Goal: Check status: Check status

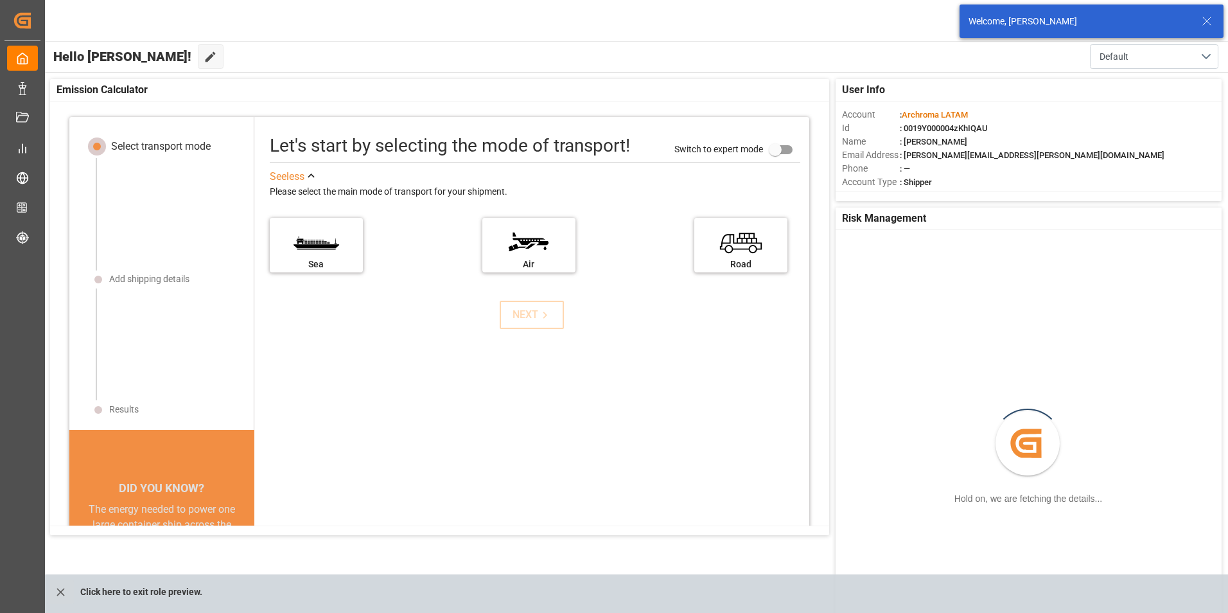
click at [1211, 15] on icon at bounding box center [1206, 20] width 15 height 15
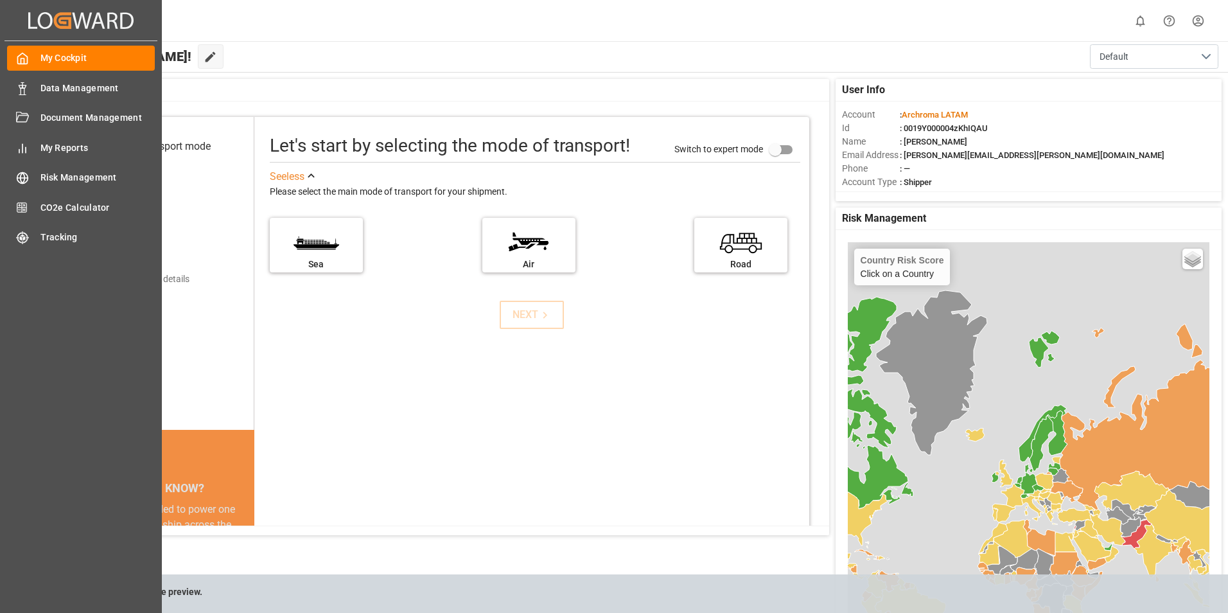
click at [30, 87] on div "Data Management Data Management" at bounding box center [81, 87] width 148 height 25
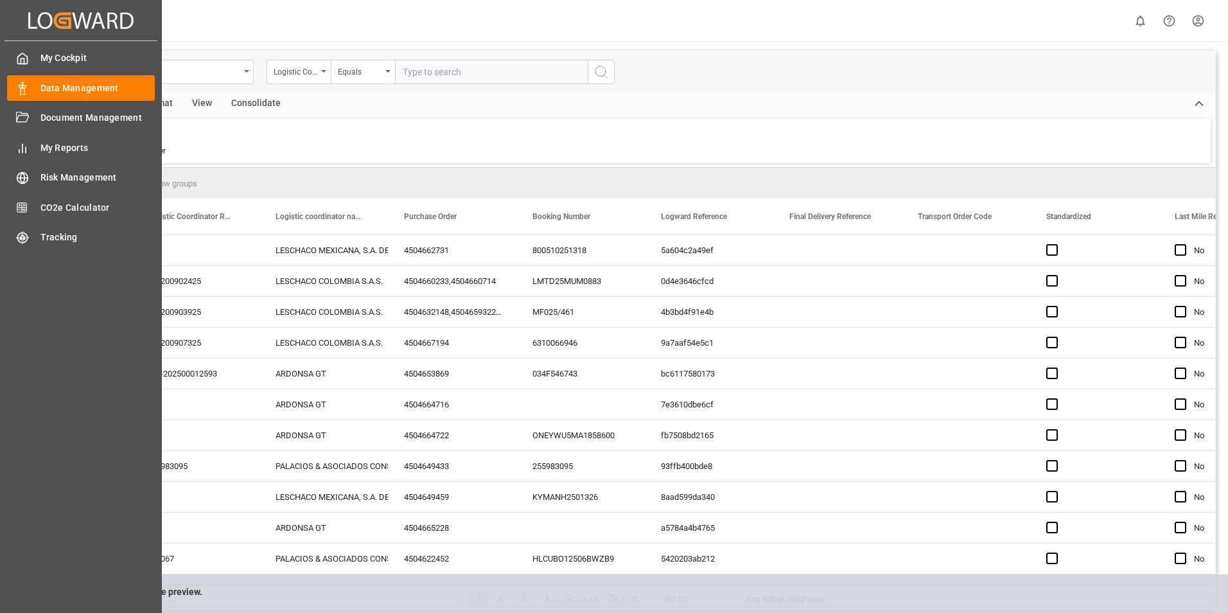
click at [59, 150] on span "My Reports" at bounding box center [97, 147] width 115 height 13
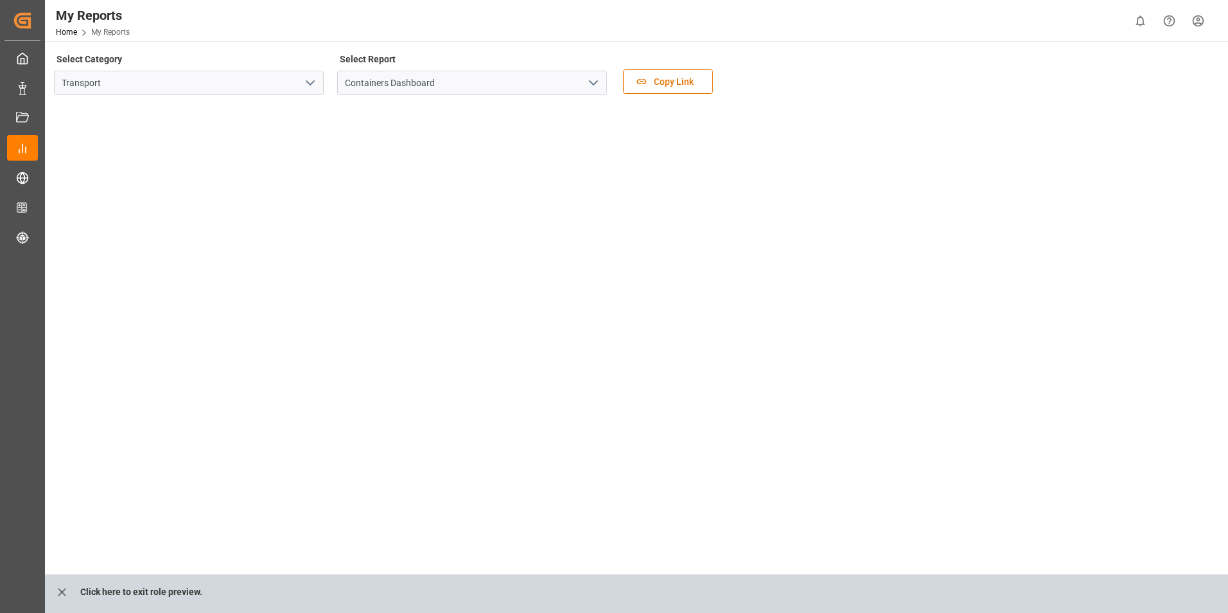
scroll to position [31, 0]
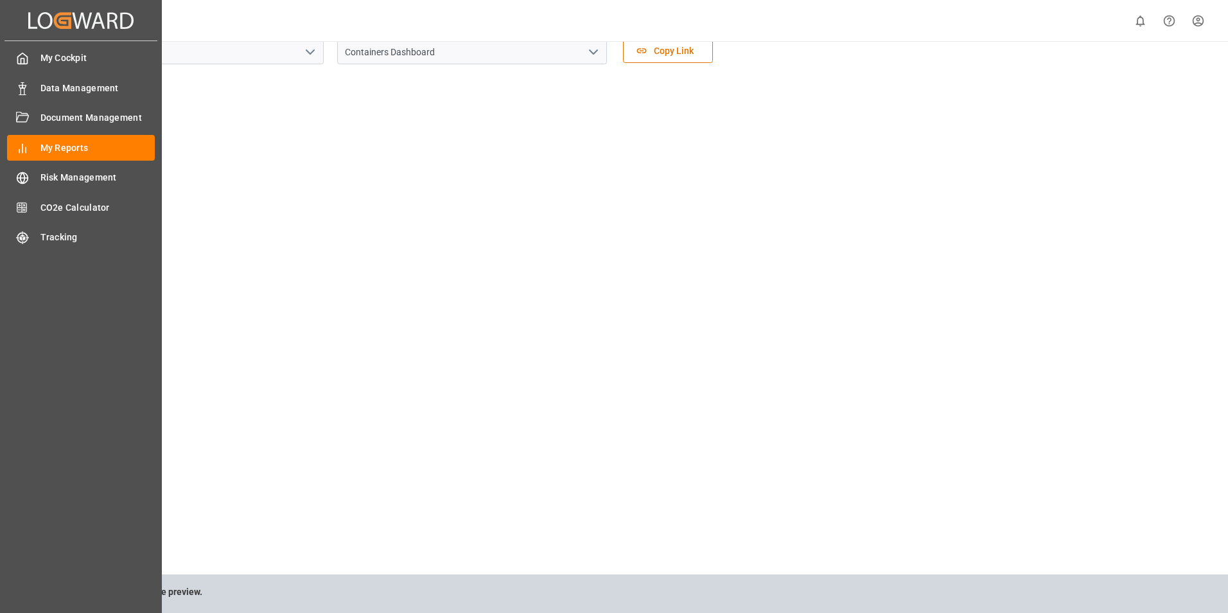
click at [39, 237] on div "Tracking Tracking" at bounding box center [81, 237] width 148 height 25
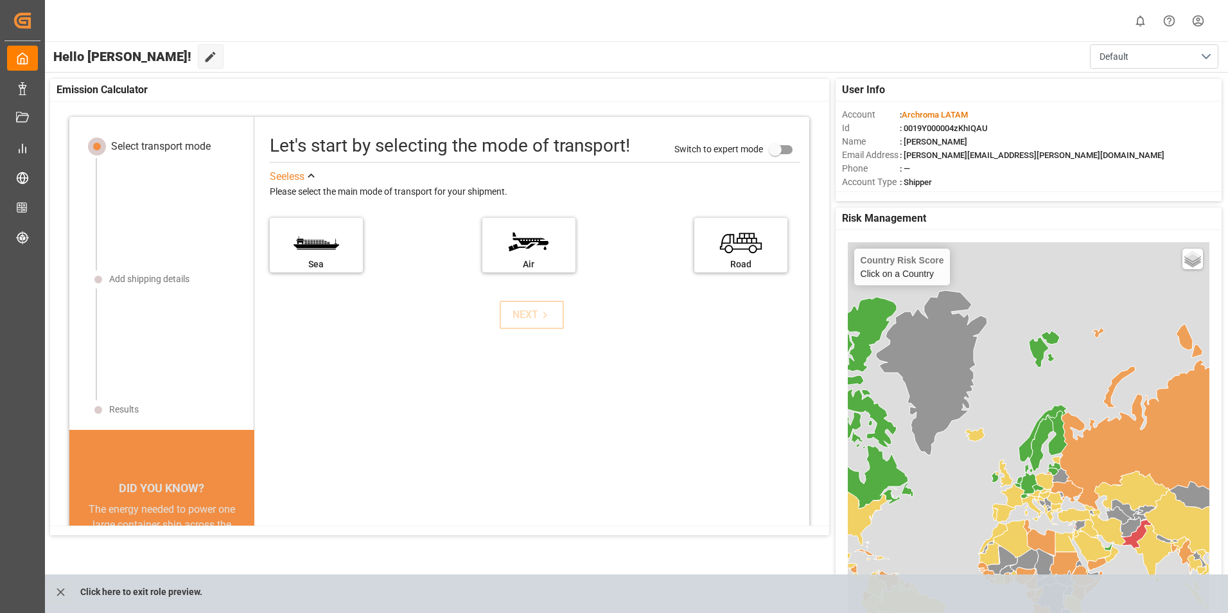
click at [338, 244] on label "Sea" at bounding box center [316, 241] width 80 height 45
click at [0, 0] on input "Sea" at bounding box center [0, 0] width 0 height 0
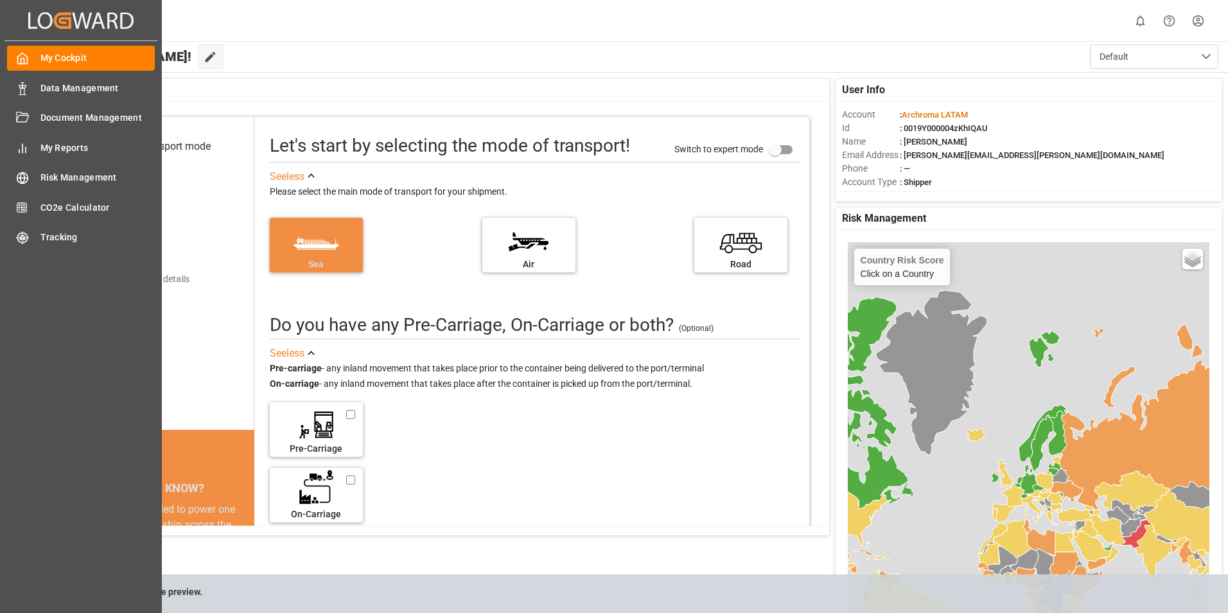
click at [60, 22] on icon at bounding box center [62, 20] width 18 height 17
click at [107, 178] on span "Risk Management" at bounding box center [97, 177] width 115 height 13
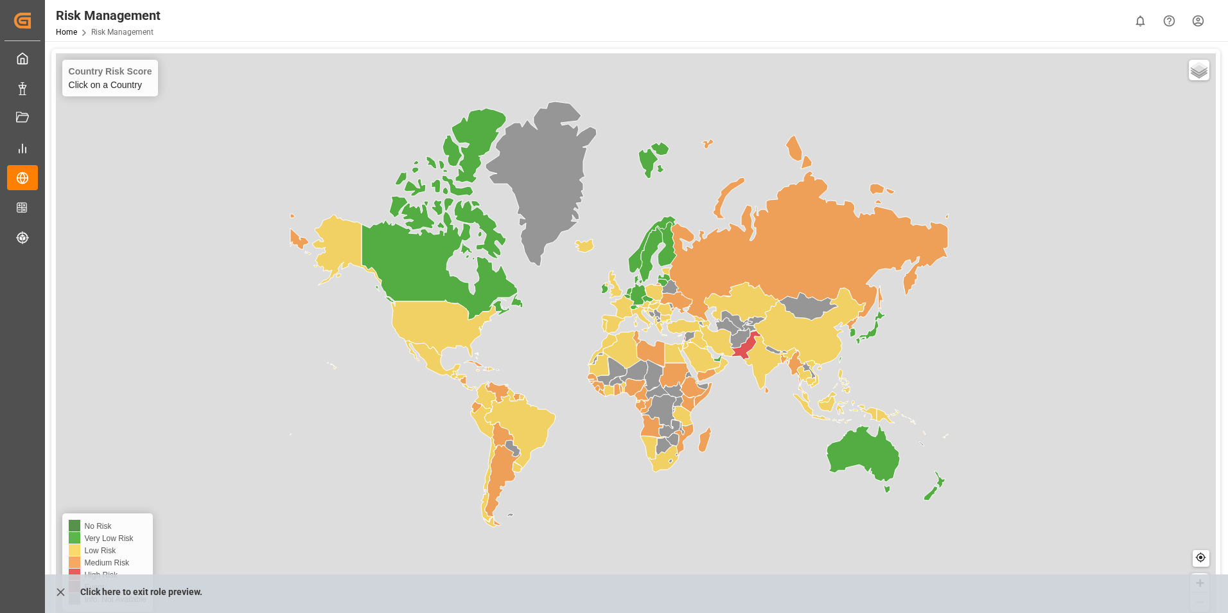
scroll to position [5, 0]
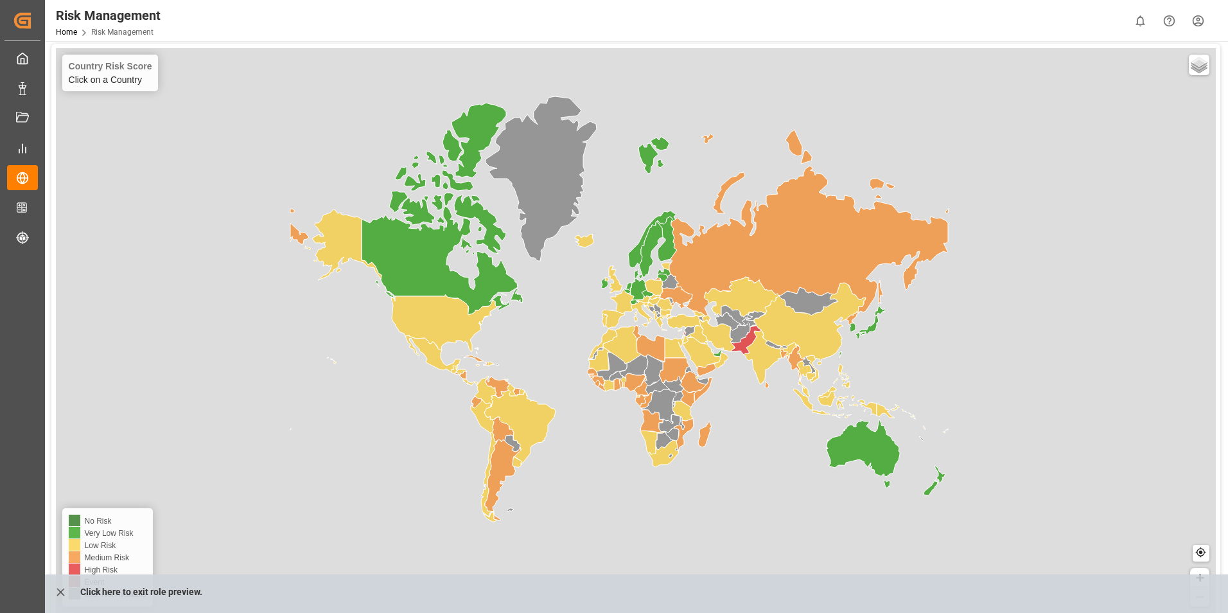
click at [476, 406] on icon at bounding box center [476, 402] width 10 height 12
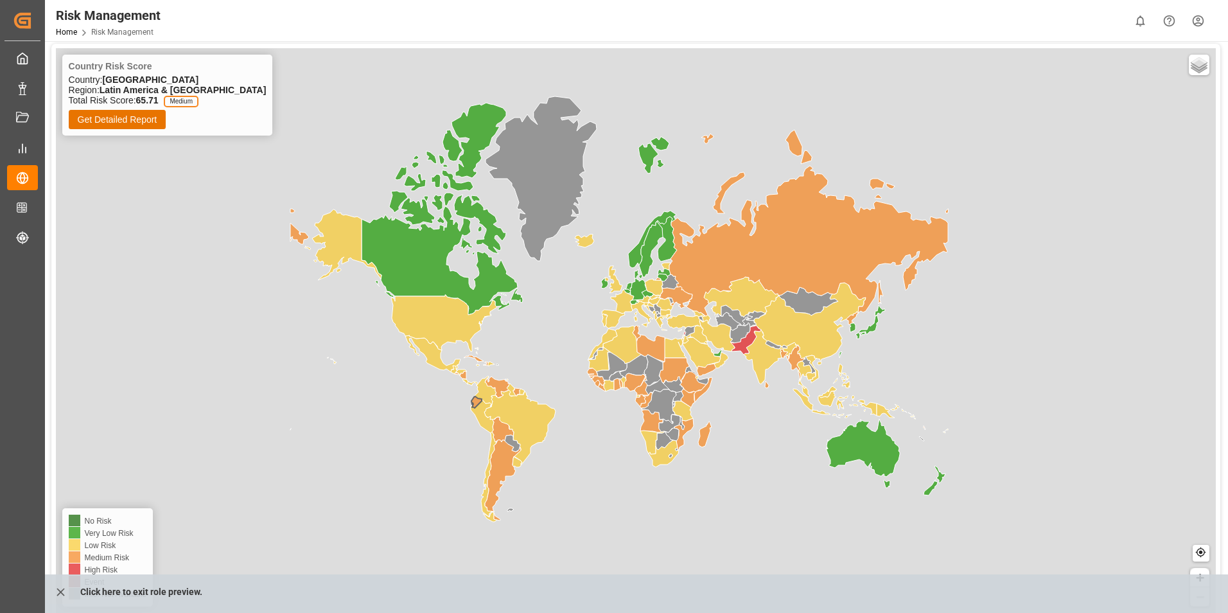
click at [514, 443] on icon at bounding box center [512, 443] width 15 height 17
click at [520, 467] on div "Country Risk Score Country: Paraguay Region: Latin America & Caribbean Total Ri…" at bounding box center [636, 330] width 1160 height 565
click at [504, 466] on icon at bounding box center [503, 480] width 36 height 80
click at [486, 475] on icon at bounding box center [489, 477] width 16 height 90
click at [748, 345] on icon at bounding box center [745, 340] width 31 height 29
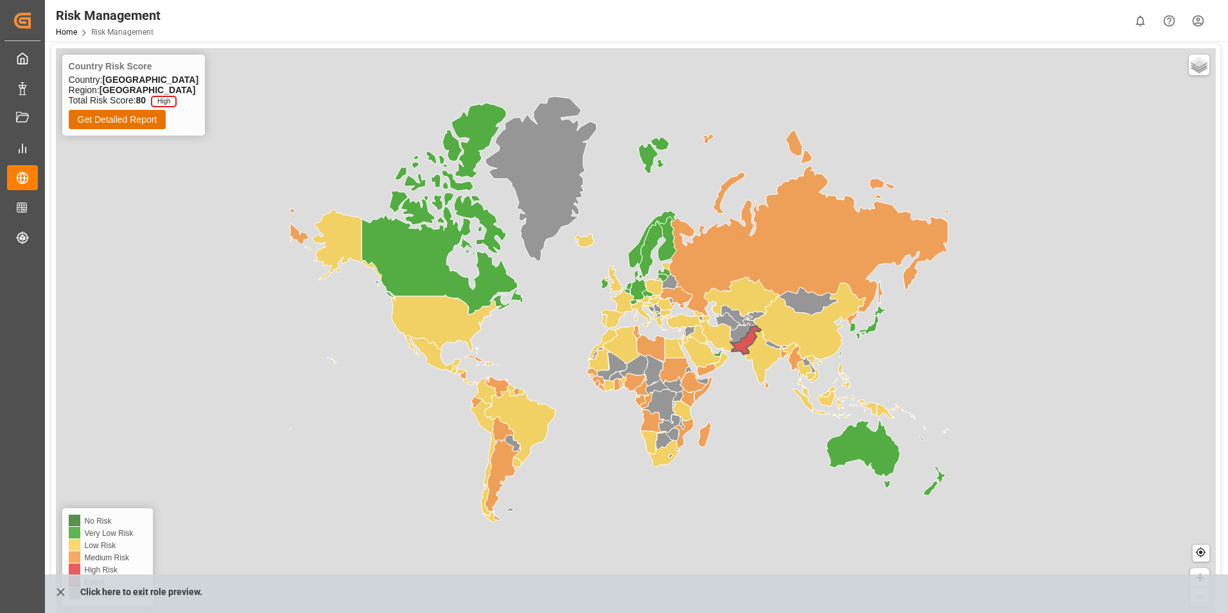
click at [785, 261] on icon at bounding box center [619, 223] width 658 height 186
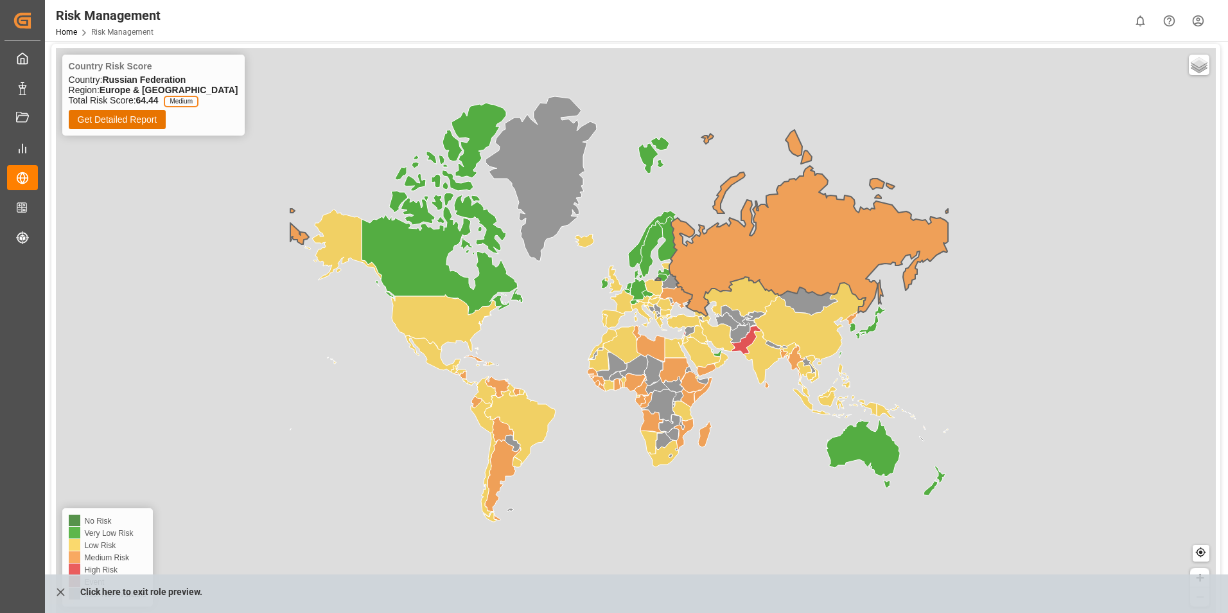
click at [873, 331] on icon at bounding box center [870, 321] width 30 height 33
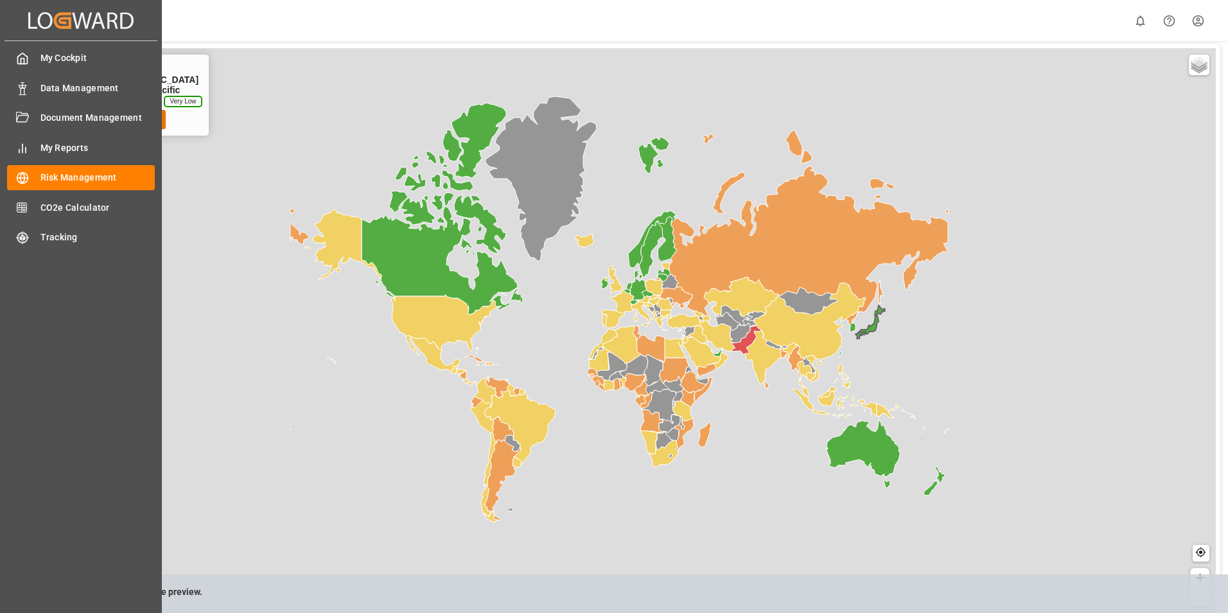
click at [69, 222] on div "My Cockpit My Cockpit Data Management Data Management Document Management Docum…" at bounding box center [80, 307] width 153 height 532
click at [69, 211] on span "CO2e Calculator" at bounding box center [97, 207] width 115 height 13
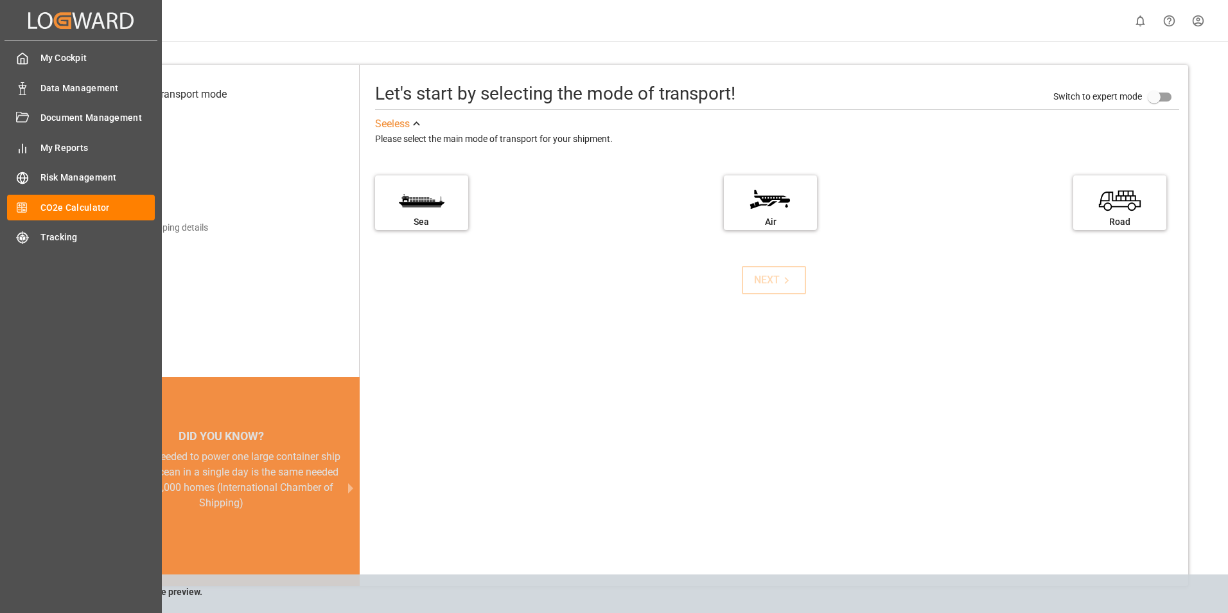
click at [28, 238] on icon at bounding box center [27, 238] width 3 height 1
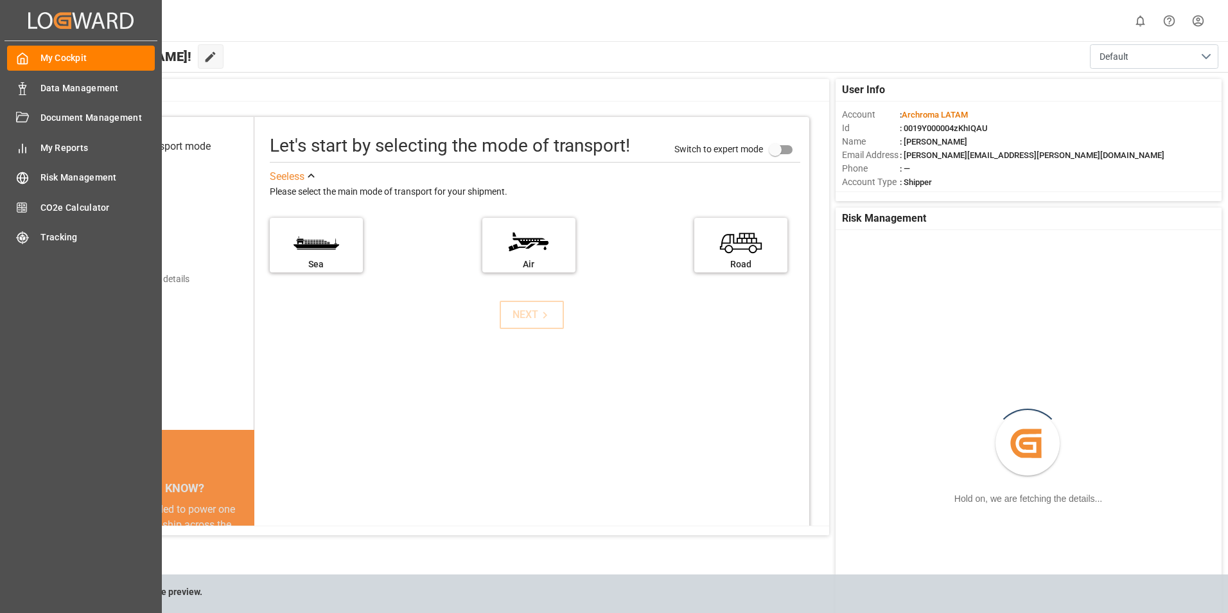
click at [35, 61] on div "My Cockpit My Cockpit" at bounding box center [81, 58] width 148 height 25
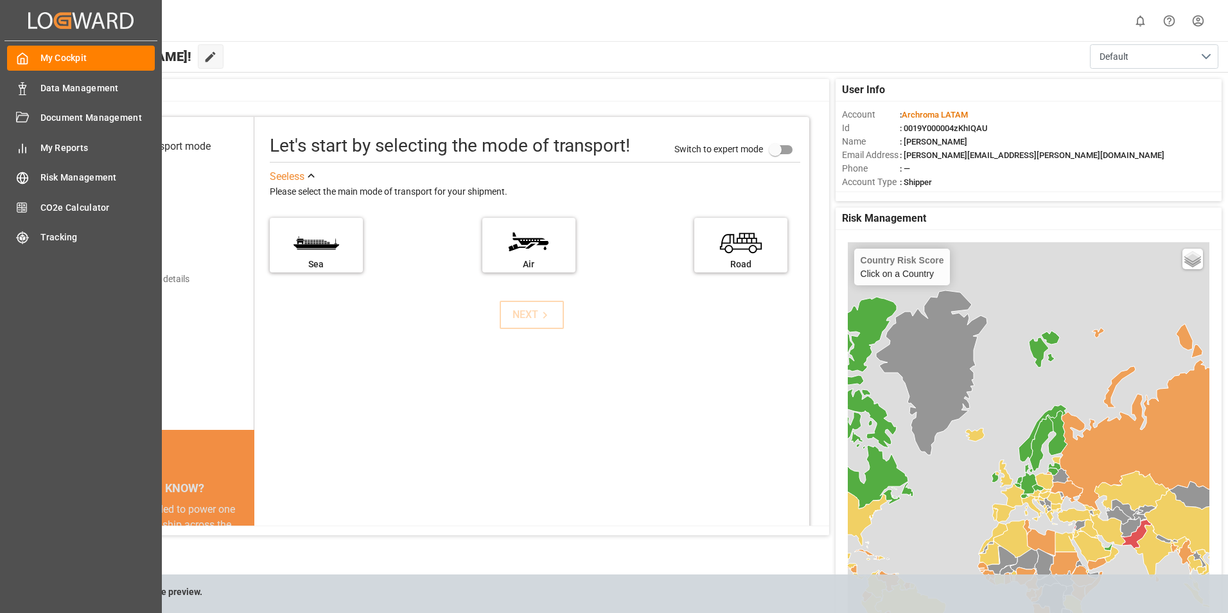
click at [53, 87] on span "Data Management" at bounding box center [97, 88] width 115 height 13
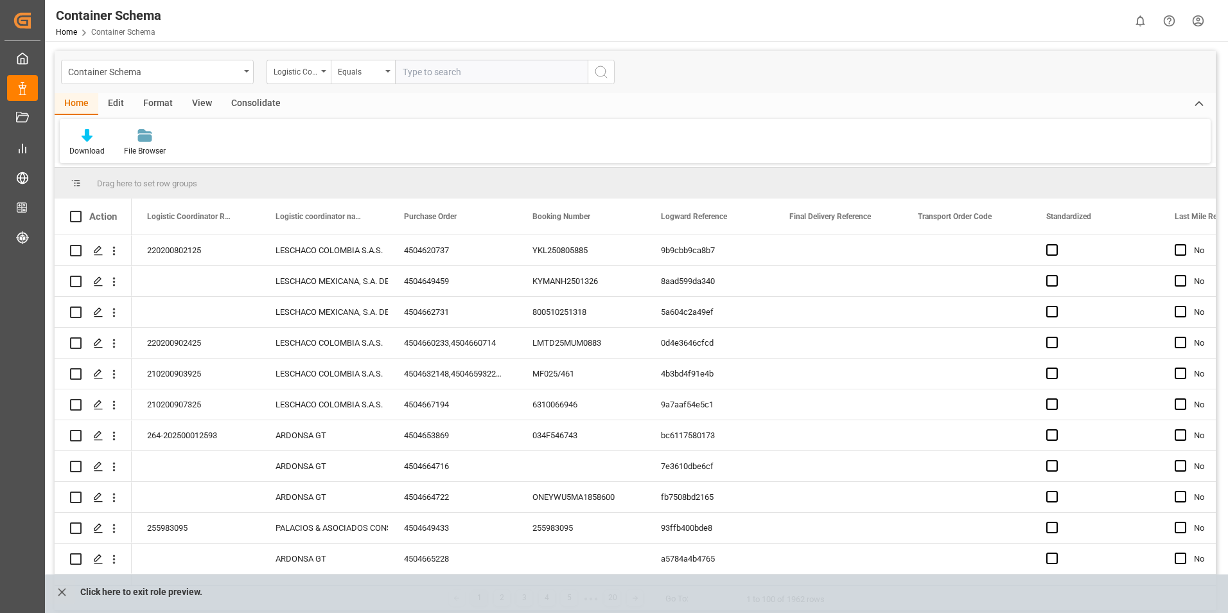
click at [243, 70] on div "Container Schema" at bounding box center [157, 72] width 193 height 24
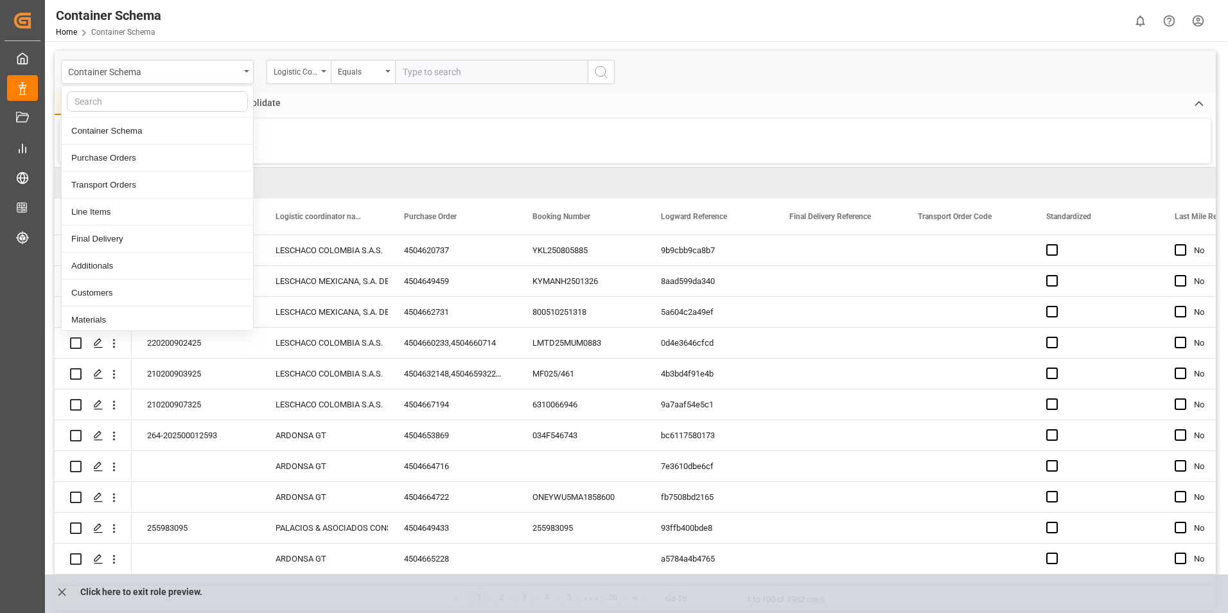
click at [243, 70] on div "Container Schema" at bounding box center [157, 72] width 193 height 24
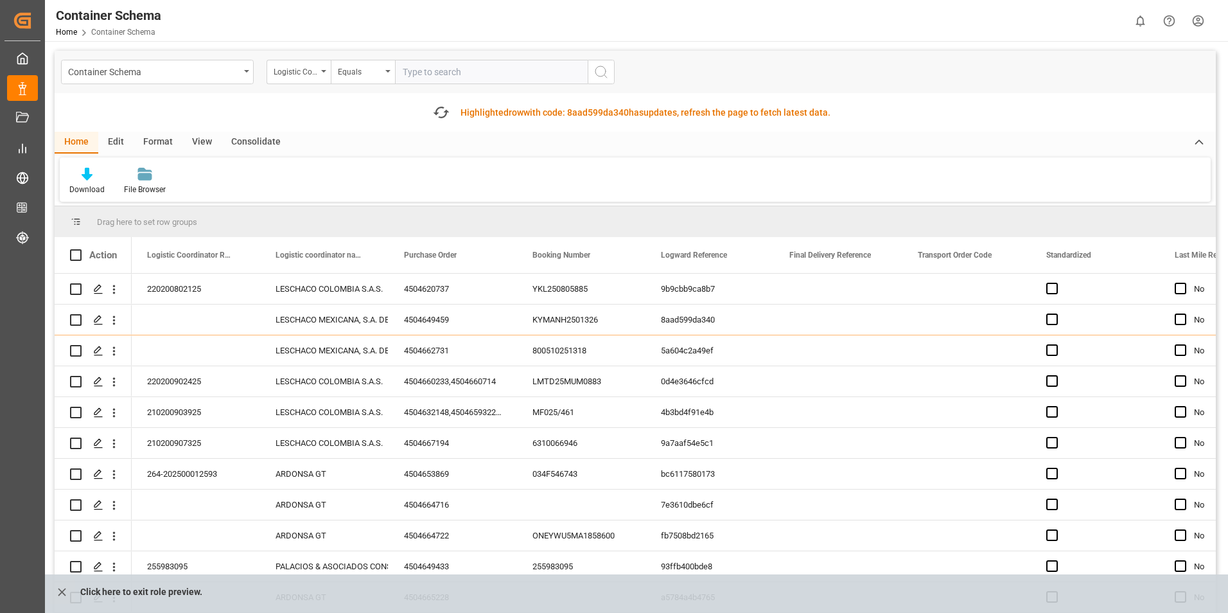
click at [316, 70] on div "Logistic Coordinator Reference Number" at bounding box center [296, 70] width 44 height 15
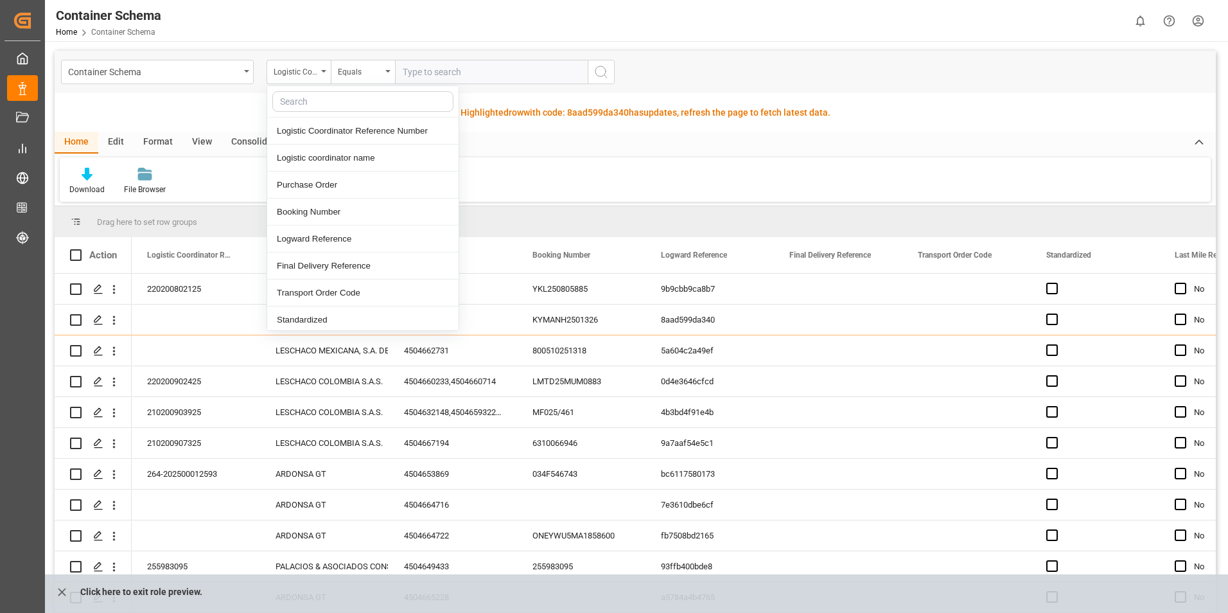
click at [316, 70] on div "Logistic Coordinator Reference Number" at bounding box center [296, 70] width 44 height 15
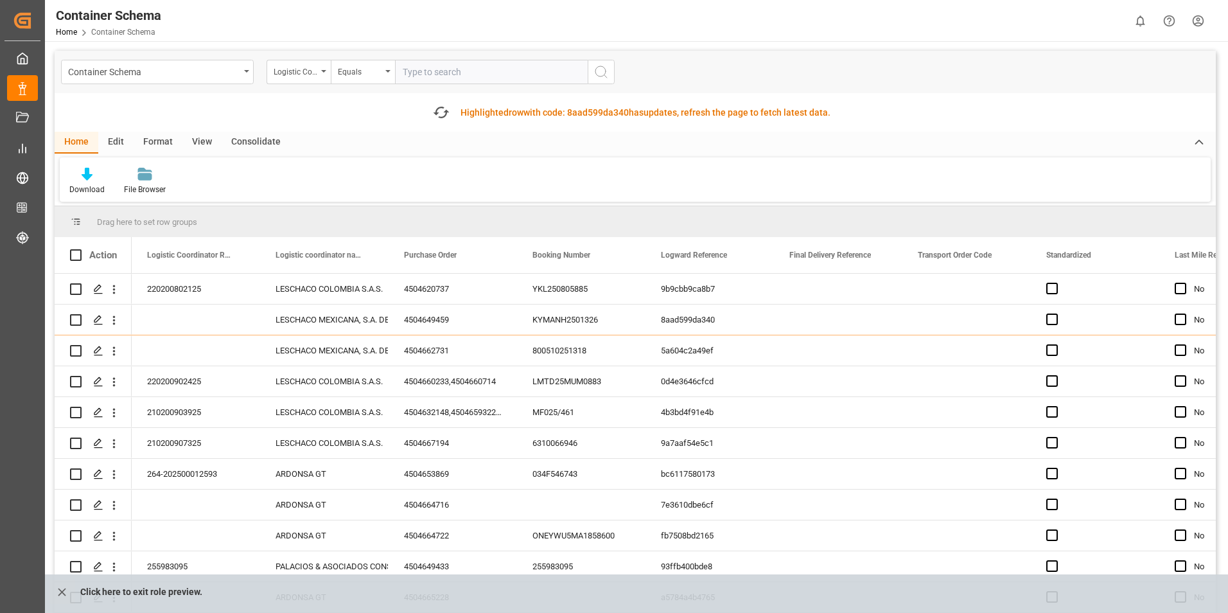
click at [545, 118] on div "Highlighted row with code: 8aad599da340 8aad599da340 has updates, refresh the p…" at bounding box center [646, 112] width 370 height 13
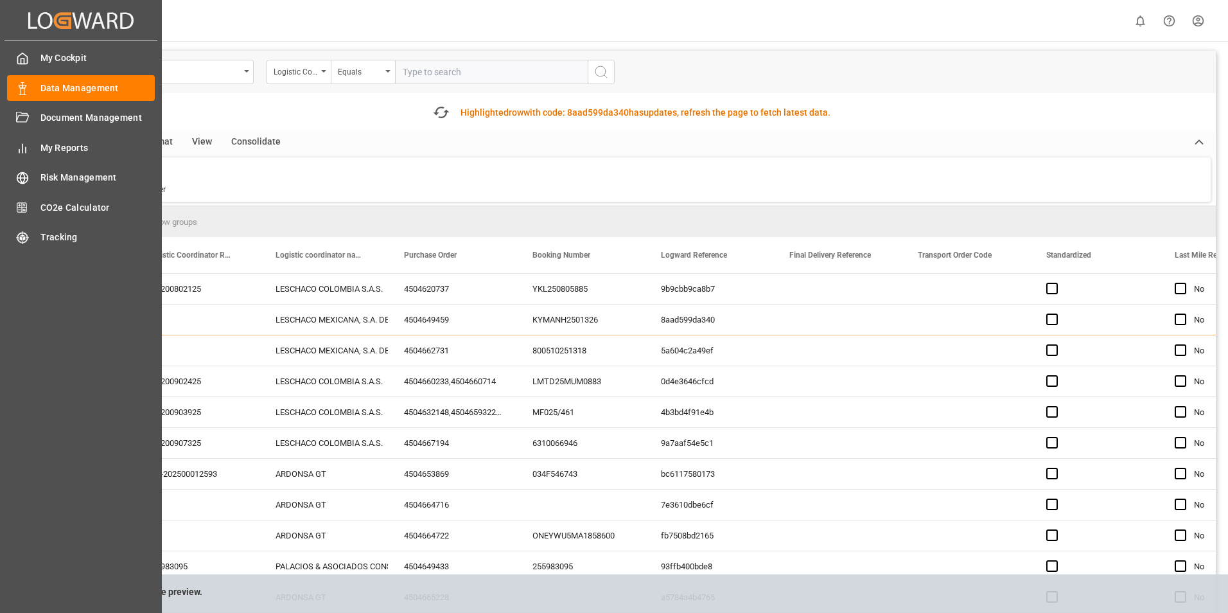
click at [34, 123] on div "Document Management Document Management" at bounding box center [81, 117] width 148 height 25
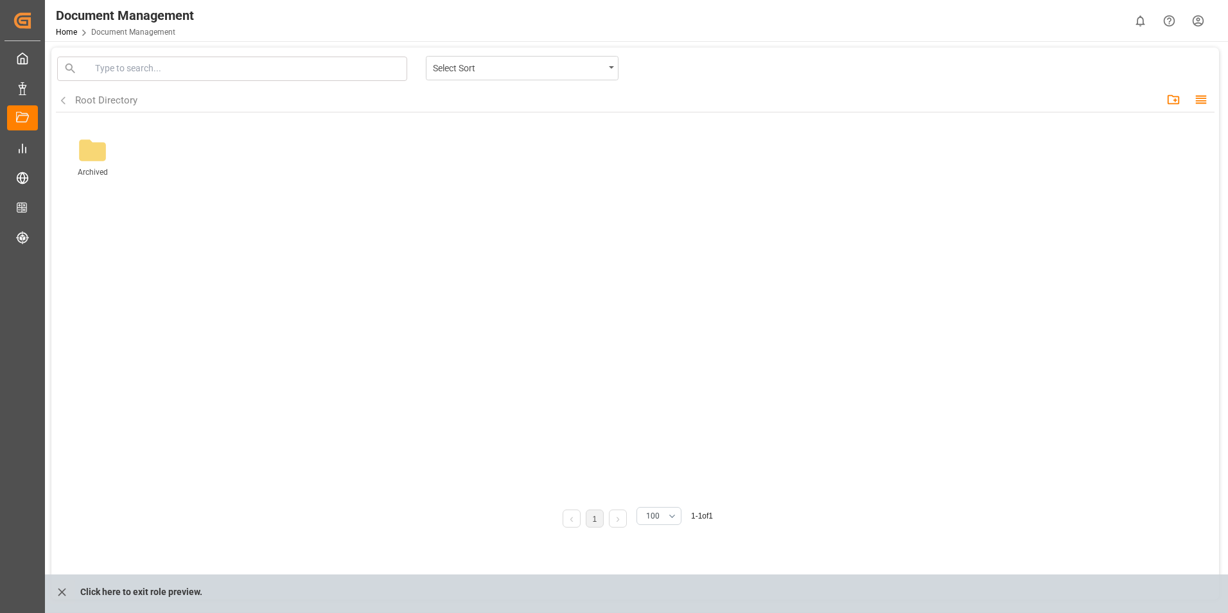
click at [504, 71] on div "Select Sort" at bounding box center [518, 67] width 171 height 16
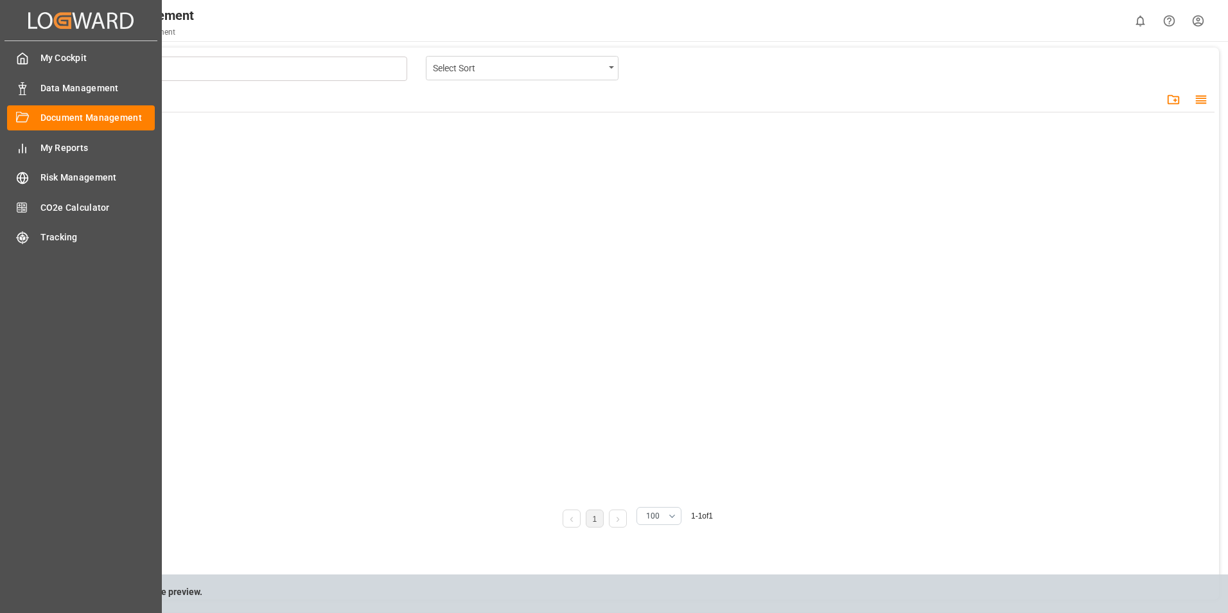
click at [24, 150] on icon at bounding box center [22, 148] width 13 height 13
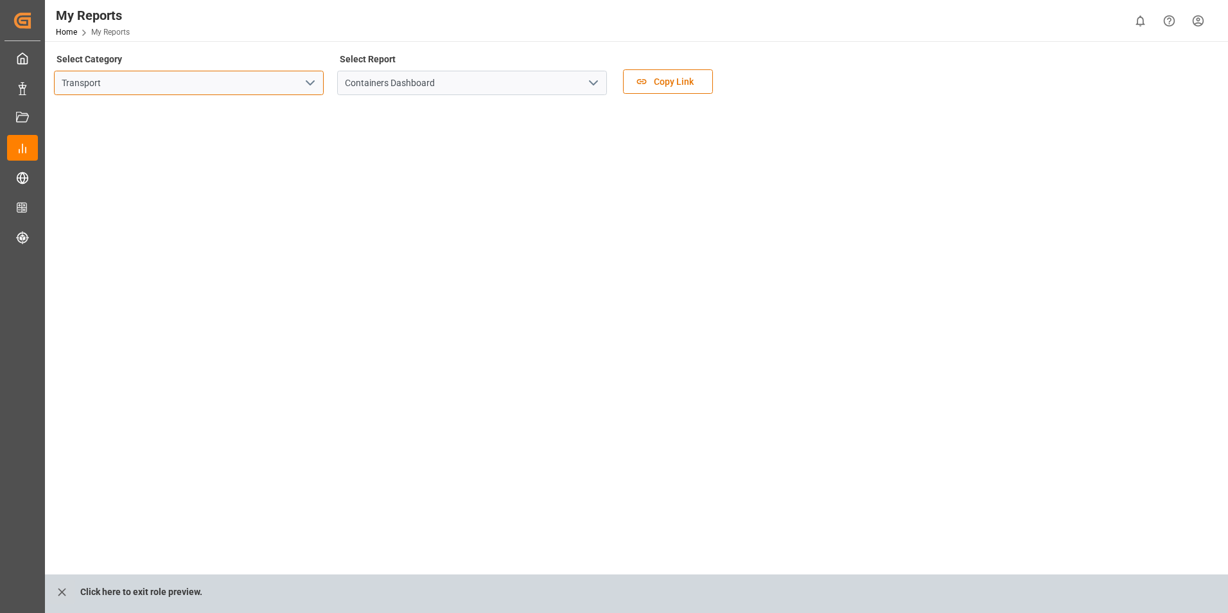
click at [198, 87] on input "Transport" at bounding box center [189, 83] width 270 height 24
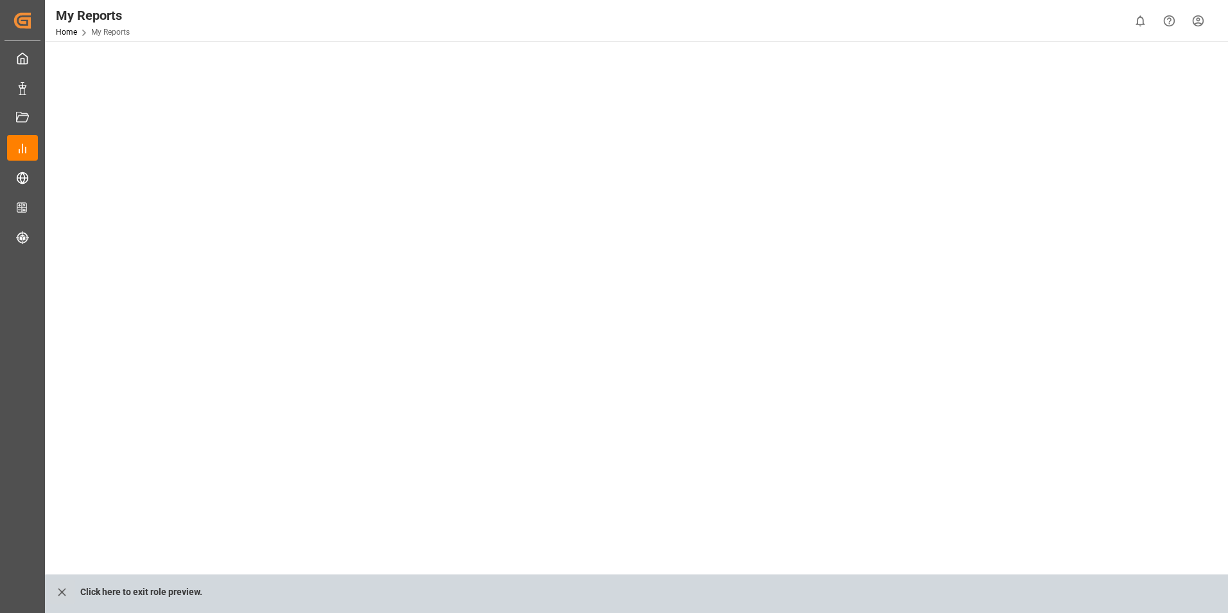
scroll to position [128, 0]
click at [1040, 202] on tableau-viz at bounding box center [635, 475] width 1160 height 997
click at [1113, 152] on tableau-viz at bounding box center [635, 475] width 1160 height 997
click at [997, 231] on tableau-viz at bounding box center [635, 411] width 1160 height 997
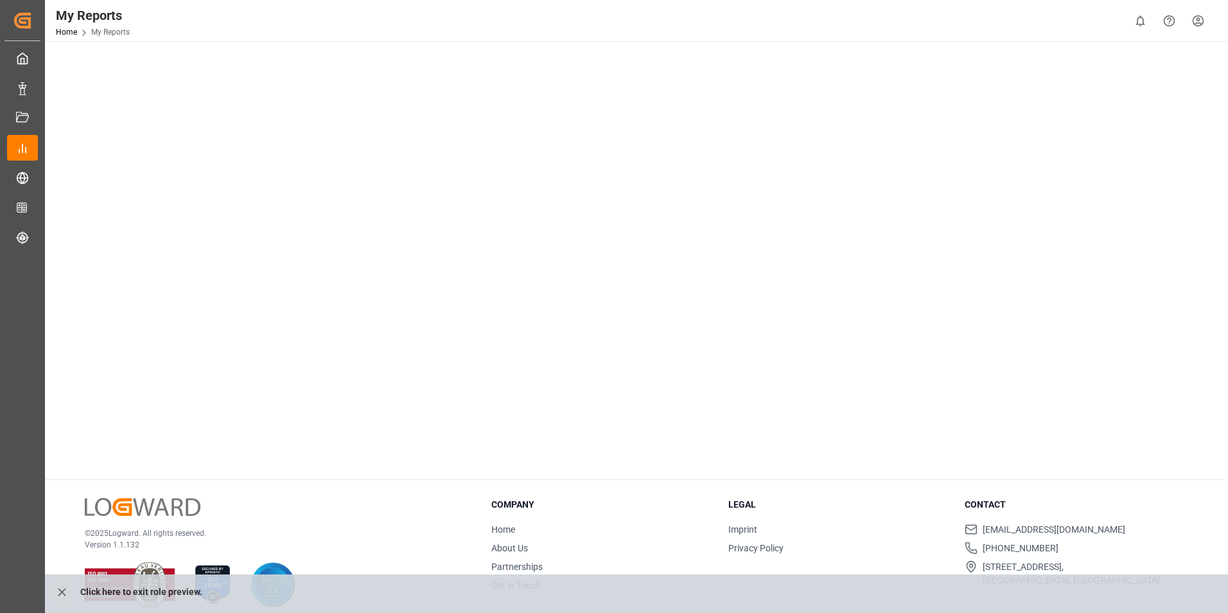
scroll to position [645, 0]
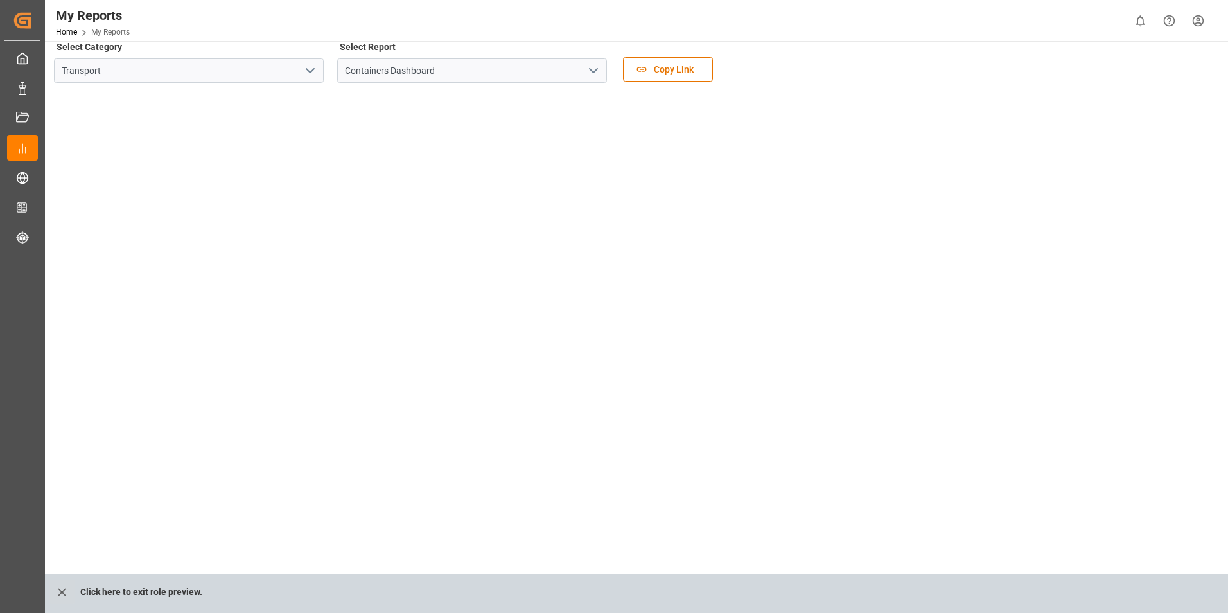
scroll to position [3, 0]
click at [308, 78] on polyline "open menu" at bounding box center [310, 80] width 8 height 4
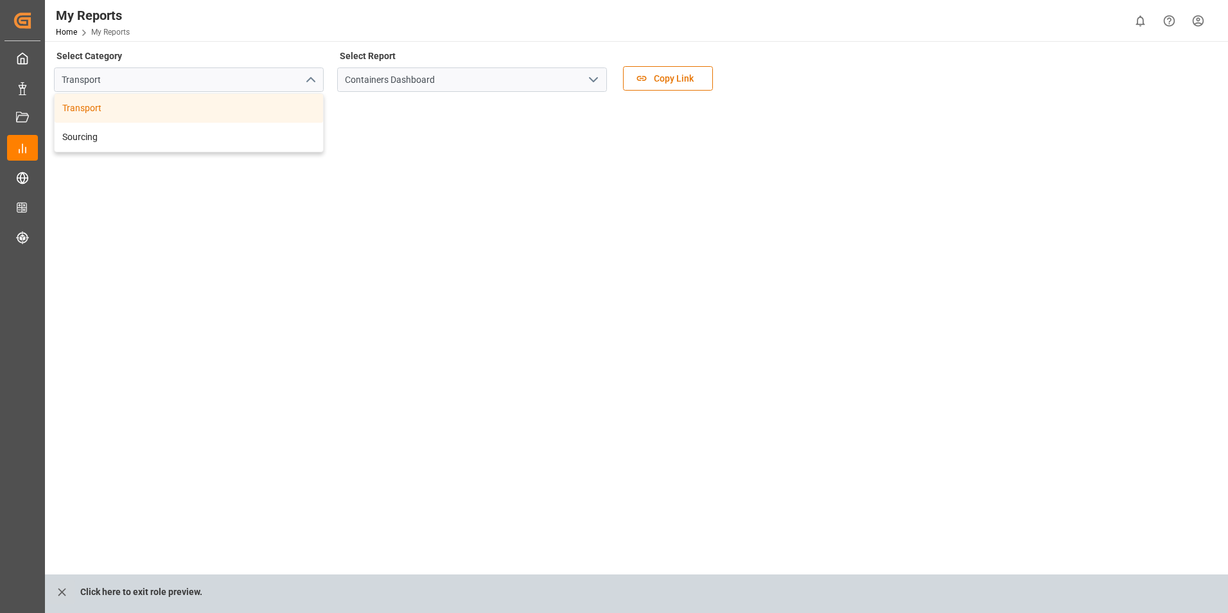
click at [308, 78] on icon "close menu" at bounding box center [310, 79] width 15 height 15
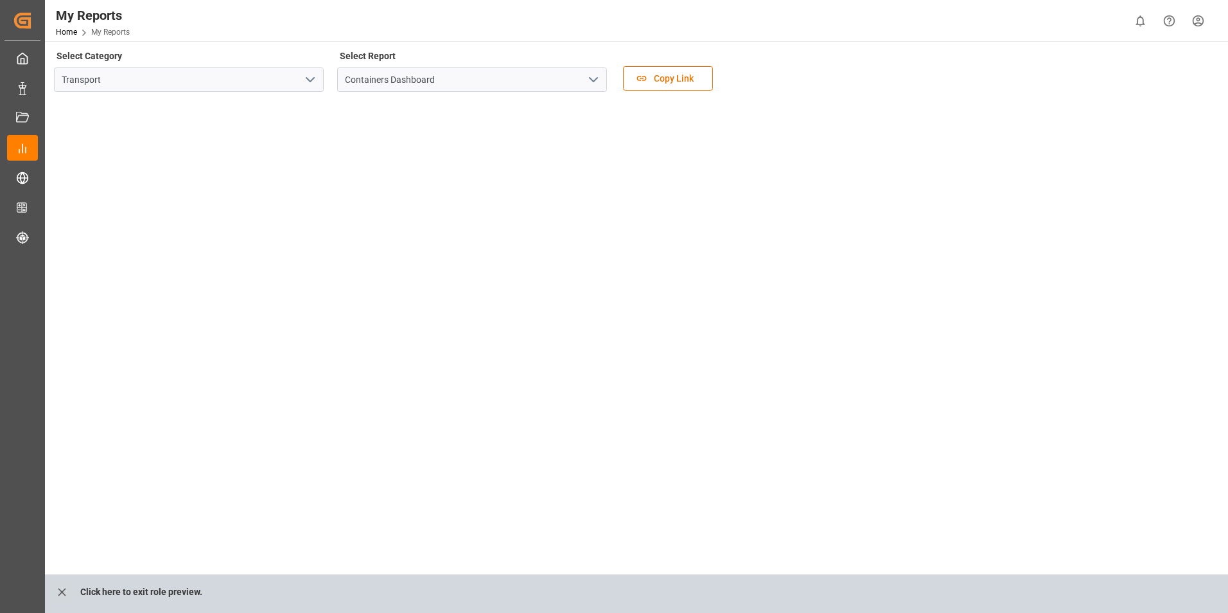
click at [305, 76] on icon "open menu" at bounding box center [310, 79] width 15 height 15
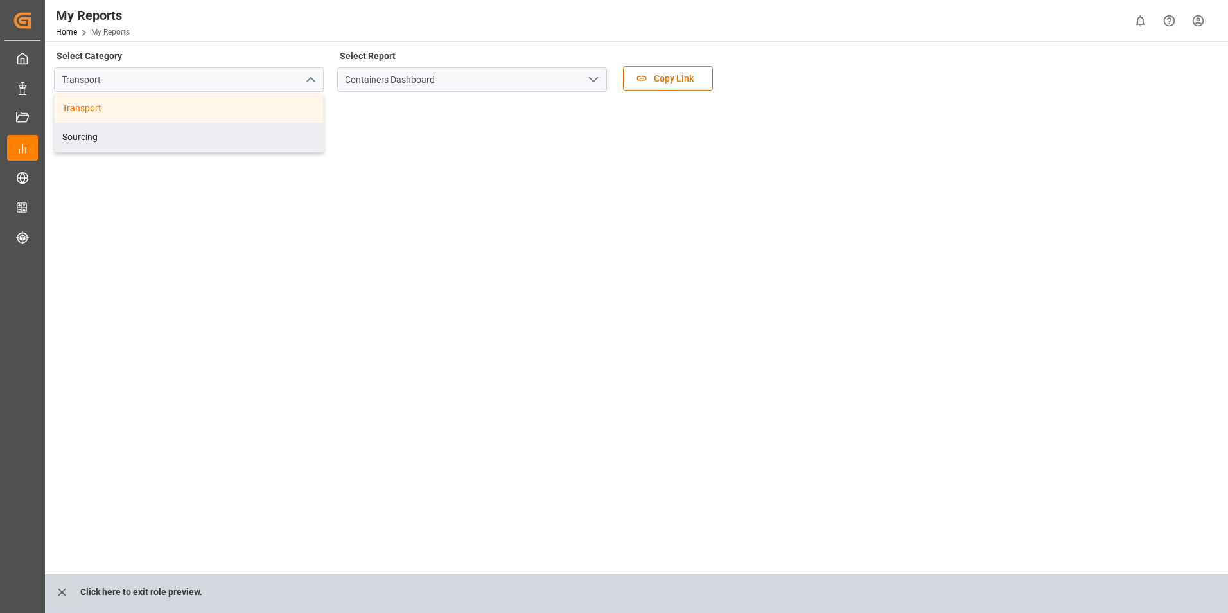
click at [89, 134] on div "Sourcing" at bounding box center [189, 137] width 268 height 29
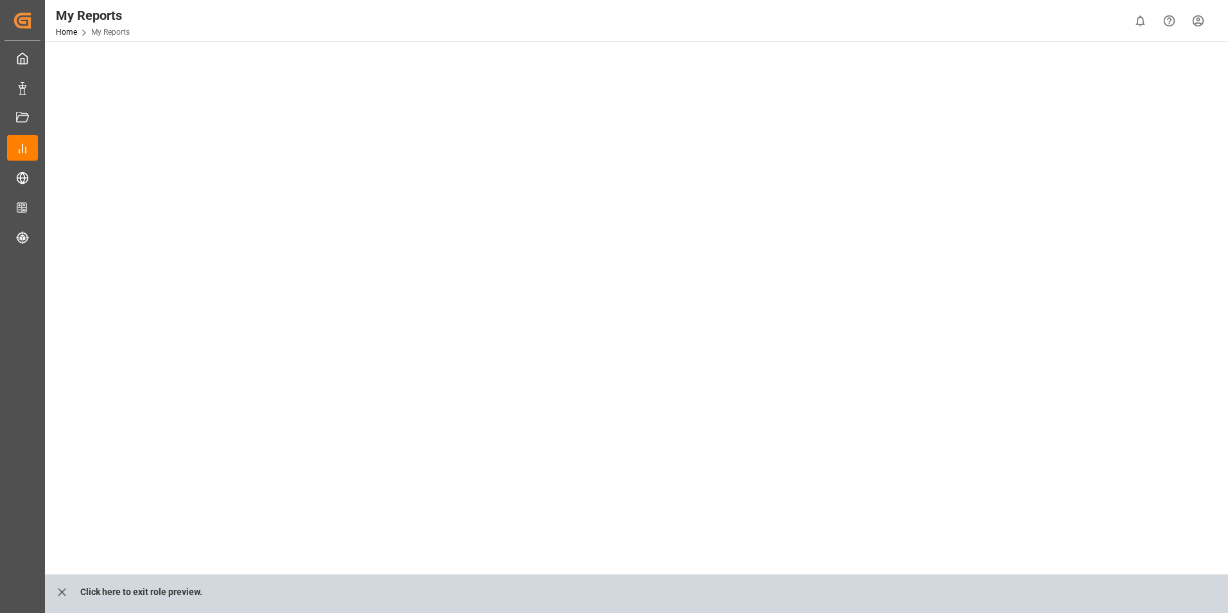
scroll to position [193, 0]
click at [1092, 263] on tableau-viz at bounding box center [635, 404] width 1160 height 982
click at [584, 83] on button "open menu" at bounding box center [592, 83] width 19 height 20
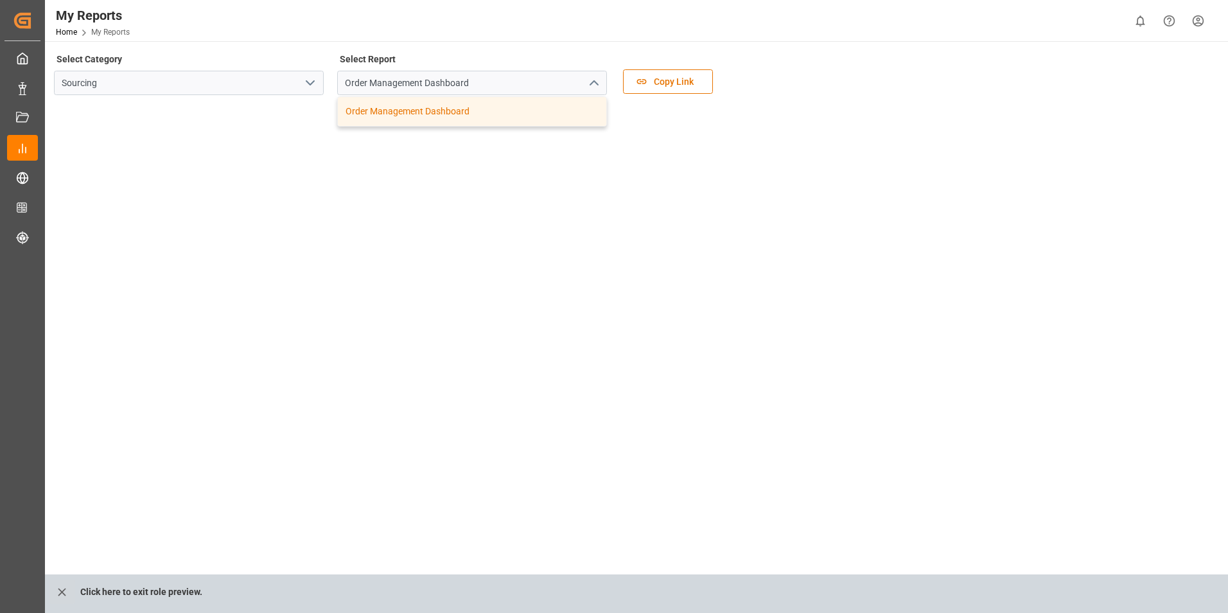
click at [988, 346] on tableau-viz at bounding box center [635, 596] width 1160 height 982
click at [1073, 224] on tableau-viz at bounding box center [635, 596] width 1160 height 982
click at [994, 320] on tableau-viz at bounding box center [635, 596] width 1160 height 982
click at [471, 82] on input "Order Management Dashboard" at bounding box center [472, 83] width 270 height 24
click at [312, 84] on icon "open menu" at bounding box center [310, 82] width 15 height 15
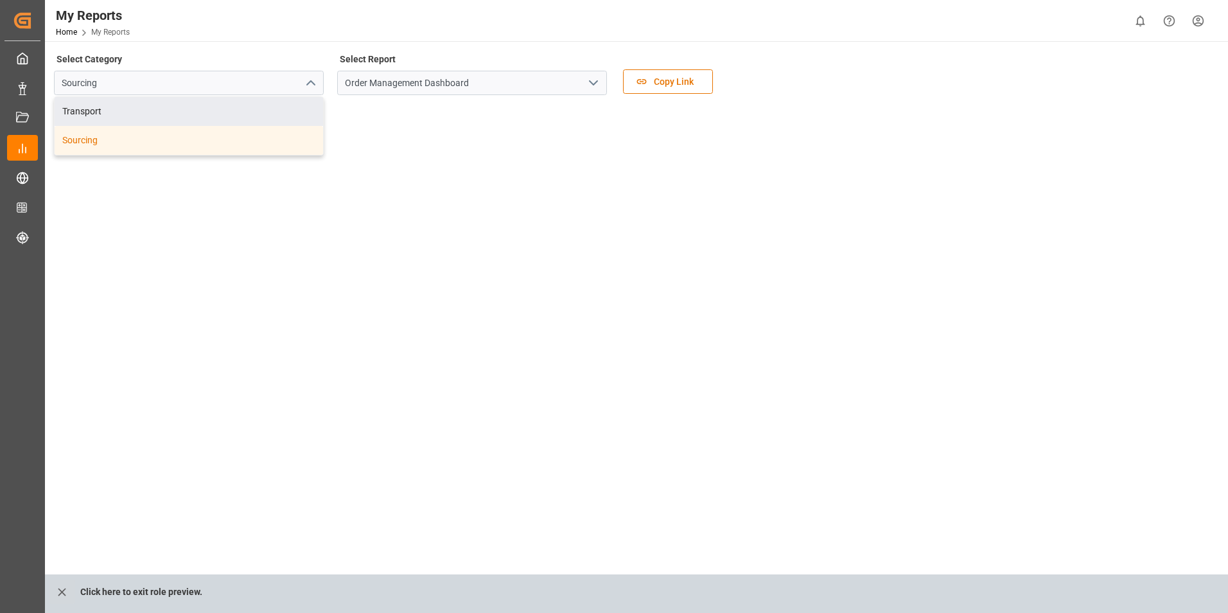
click at [185, 116] on div "Transport" at bounding box center [189, 111] width 268 height 29
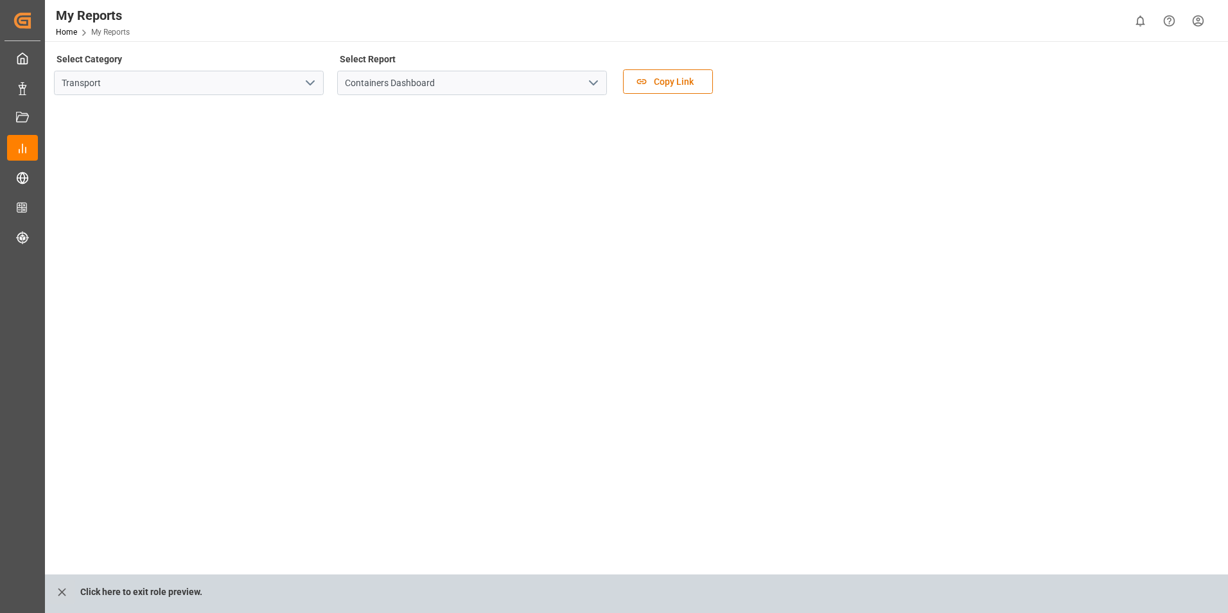
click at [594, 82] on icon "open menu" at bounding box center [593, 82] width 15 height 15
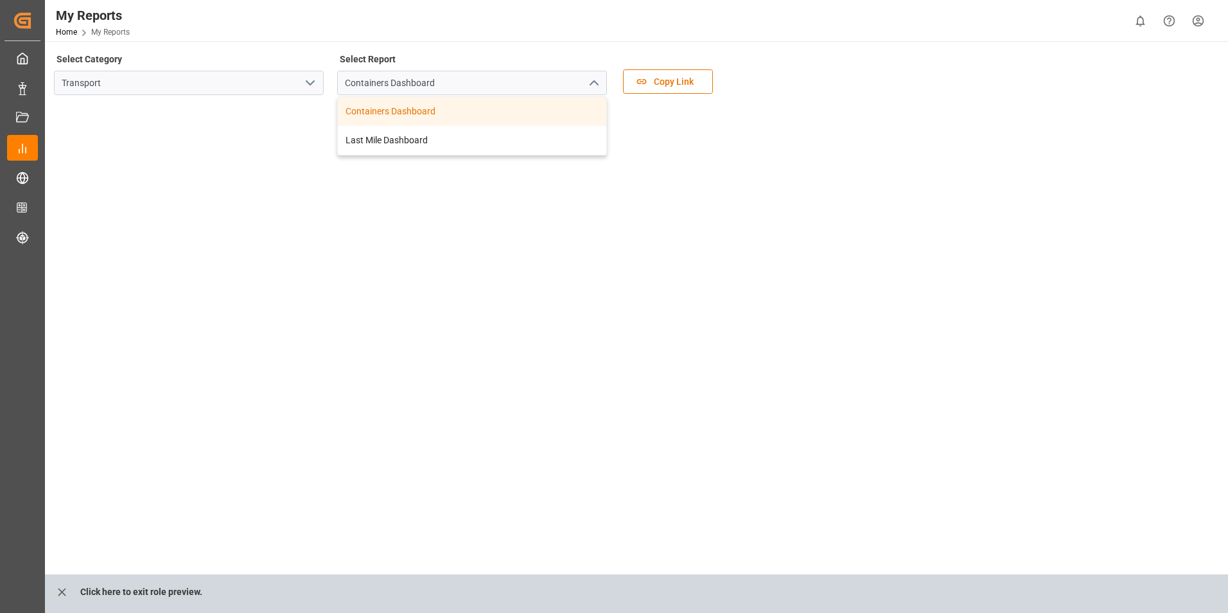
click at [430, 115] on div "Containers Dashboard" at bounding box center [472, 111] width 268 height 29
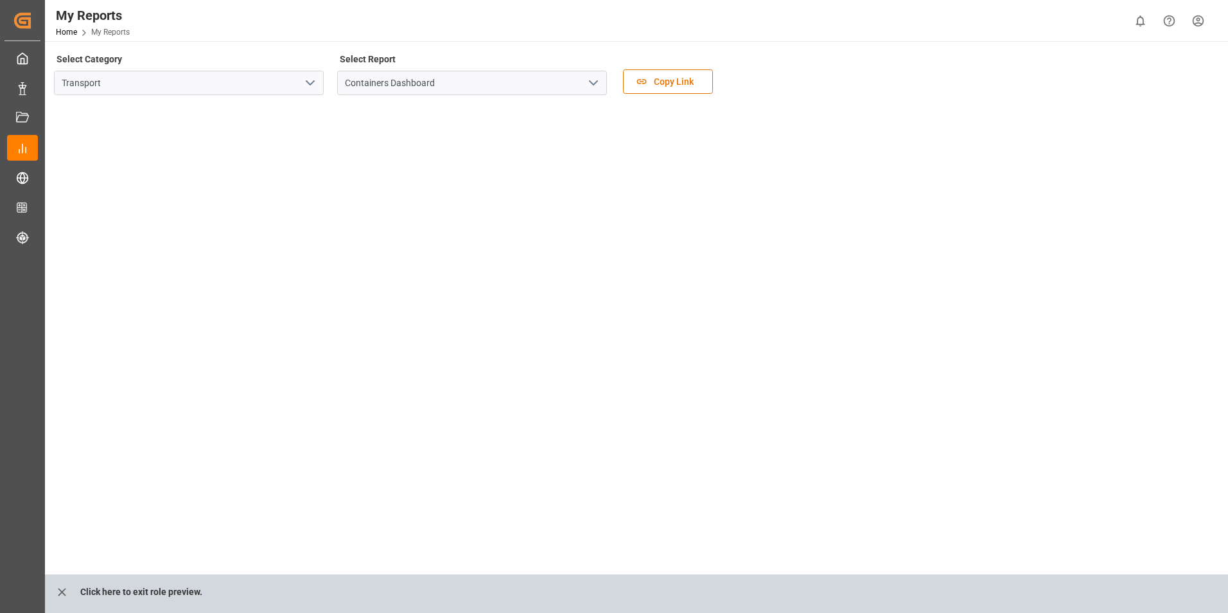
click at [308, 78] on icon "open menu" at bounding box center [310, 82] width 15 height 15
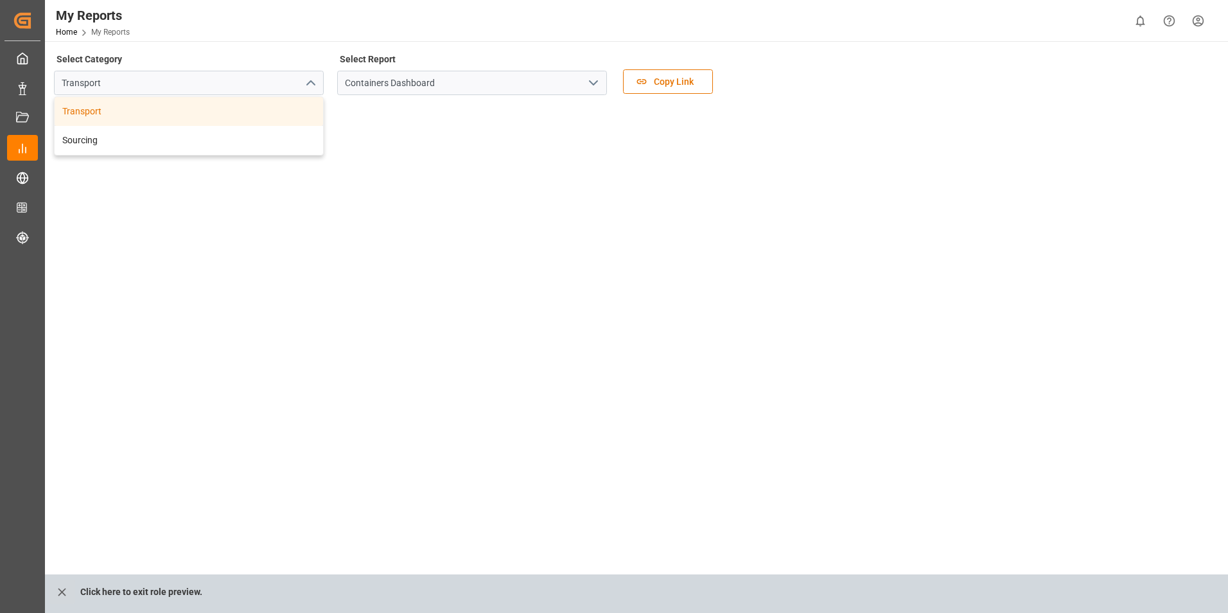
click at [182, 114] on div "Transport" at bounding box center [189, 111] width 268 height 29
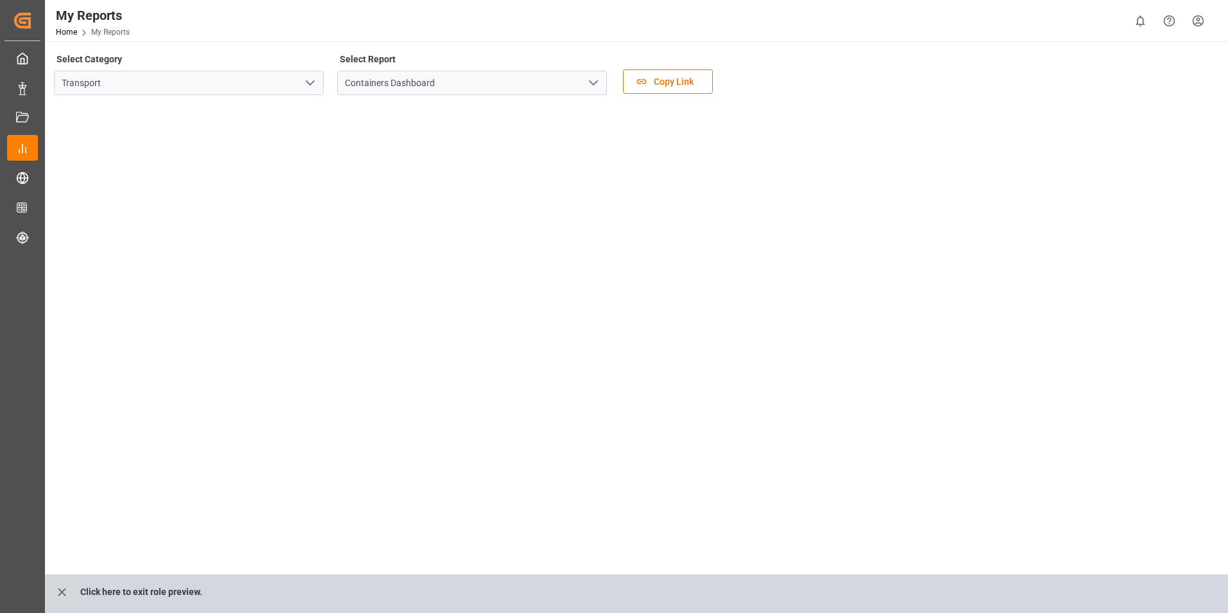
click at [466, 82] on input "Containers Dashboard" at bounding box center [472, 83] width 270 height 24
click at [455, 82] on input "Containers Dashboard" at bounding box center [472, 83] width 270 height 24
click at [555, 87] on input "Containers Dashboard" at bounding box center [472, 83] width 270 height 24
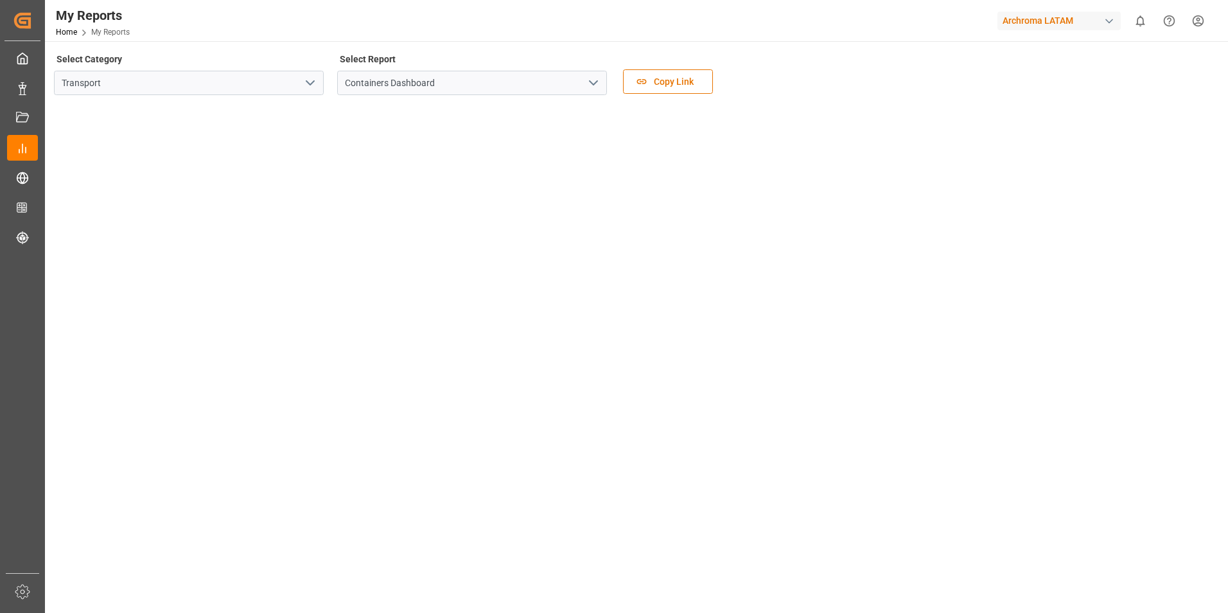
click at [1109, 21] on div "button" at bounding box center [1109, 21] width 13 height 13
click at [1109, 21] on html "Created by potrace 1.15, written by Peter Selinger 2001-2017 Created by potrace…" at bounding box center [614, 306] width 1228 height 613
click at [1080, 180] on tableau-viz at bounding box center [635, 603] width 1160 height 997
click at [1107, 288] on tableau-viz at bounding box center [635, 539] width 1160 height 997
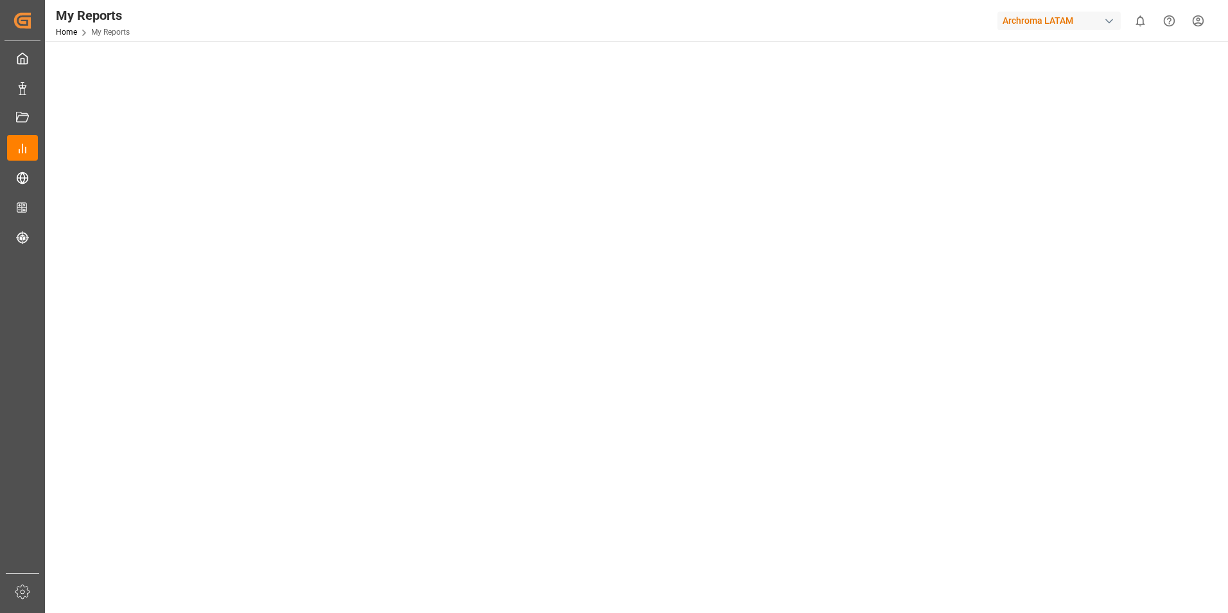
scroll to position [0, 0]
click at [1123, 212] on tableau-viz at bounding box center [635, 603] width 1160 height 997
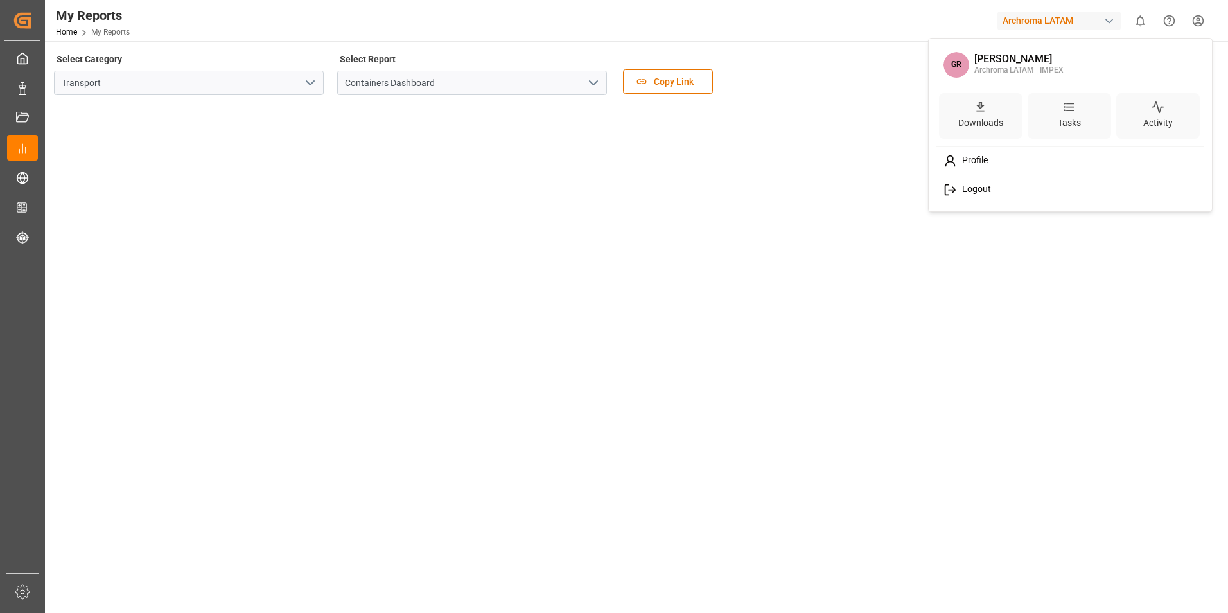
click at [1185, 27] on html "Created by potrace 1.15, written by Peter Selinger 2001-2017 Created by potrace…" at bounding box center [614, 306] width 1228 height 613
click at [1200, 23] on html "Created by potrace 1.15, written by Peter Selinger 2001-2017 Created by potrace…" at bounding box center [614, 306] width 1228 height 613
click at [1200, 17] on html "Created by potrace 1.15, written by Peter Selinger 2001-2017 Created by potrace…" at bounding box center [614, 306] width 1228 height 613
click at [963, 164] on span "Profile" at bounding box center [972, 161] width 31 height 12
click at [1202, 17] on html "Created by potrace 1.15, written by Peter Selinger 2001-2017 Created by potrace…" at bounding box center [614, 306] width 1228 height 613
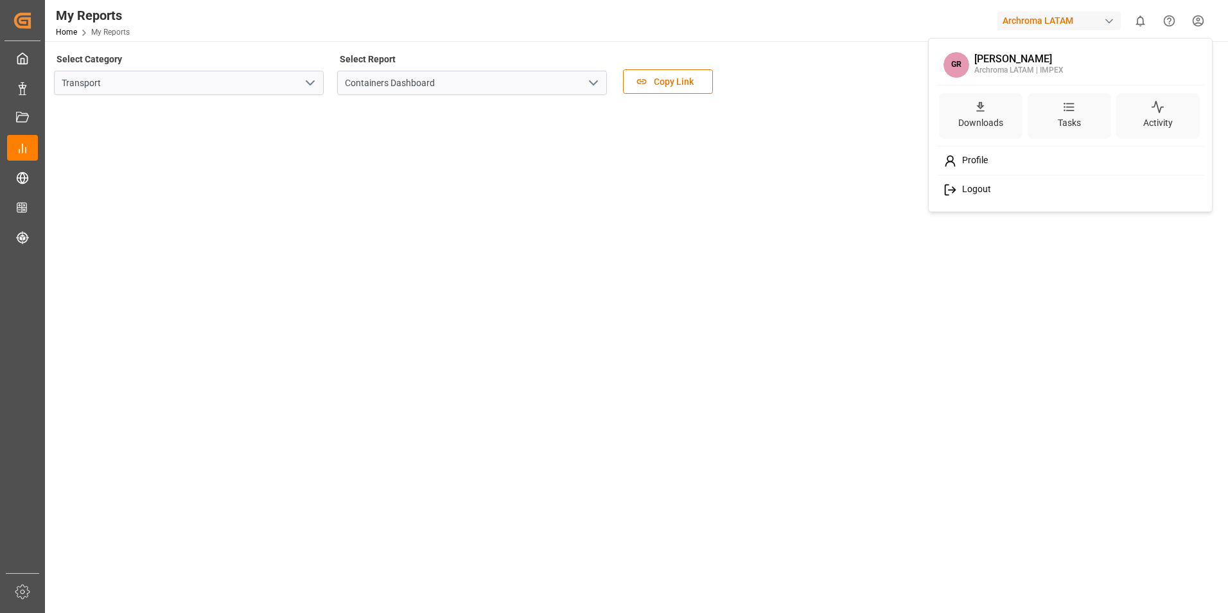
click at [1067, 114] on div "Tasks" at bounding box center [1069, 123] width 28 height 19
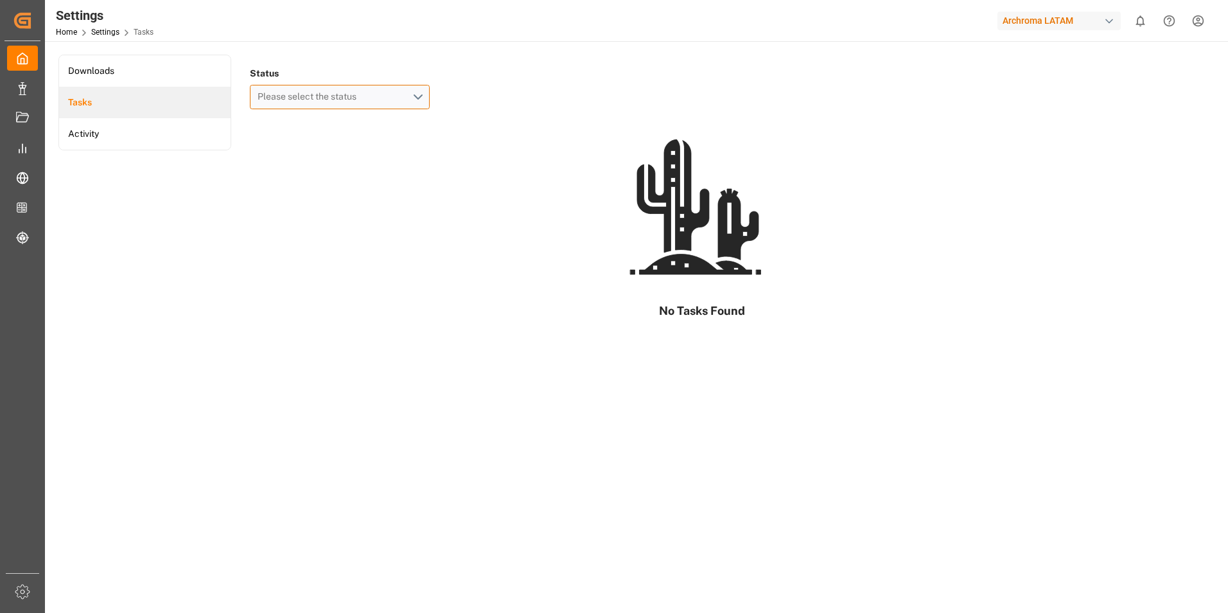
click at [304, 95] on span "Please select the status" at bounding box center [310, 96] width 105 height 10
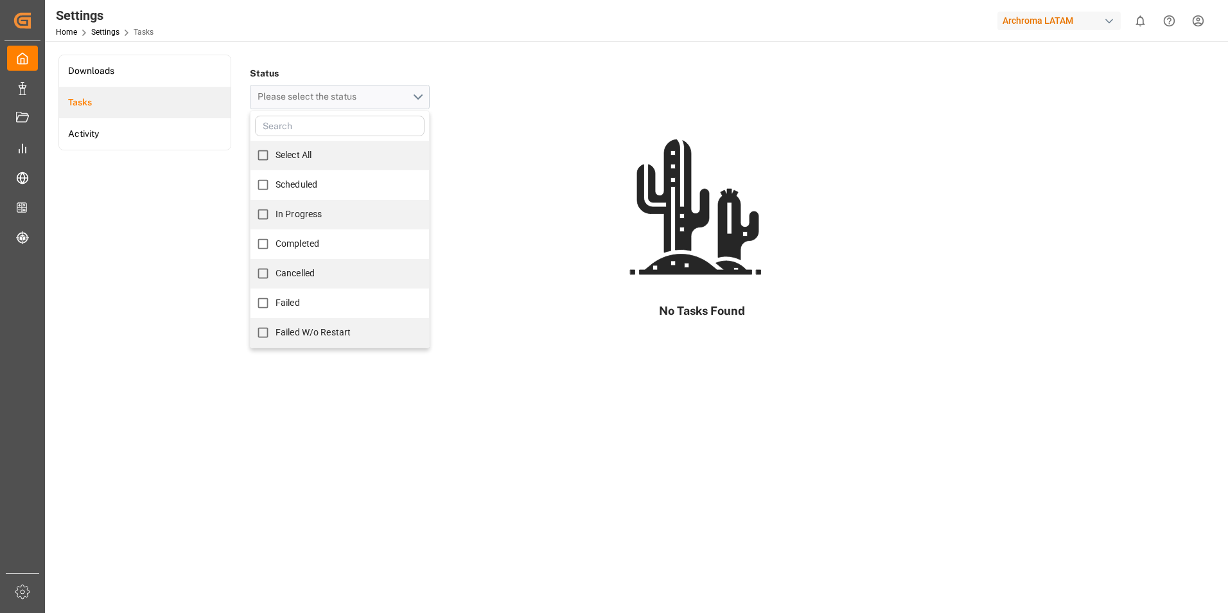
click at [315, 236] on label "Completed" at bounding box center [284, 243] width 69 height 25
click at [276, 236] on input "Completed" at bounding box center [262, 243] width 25 height 25
checkbox input "true"
click at [177, 270] on div "Downloads Tasks Activity" at bounding box center [144, 194] width 173 height 278
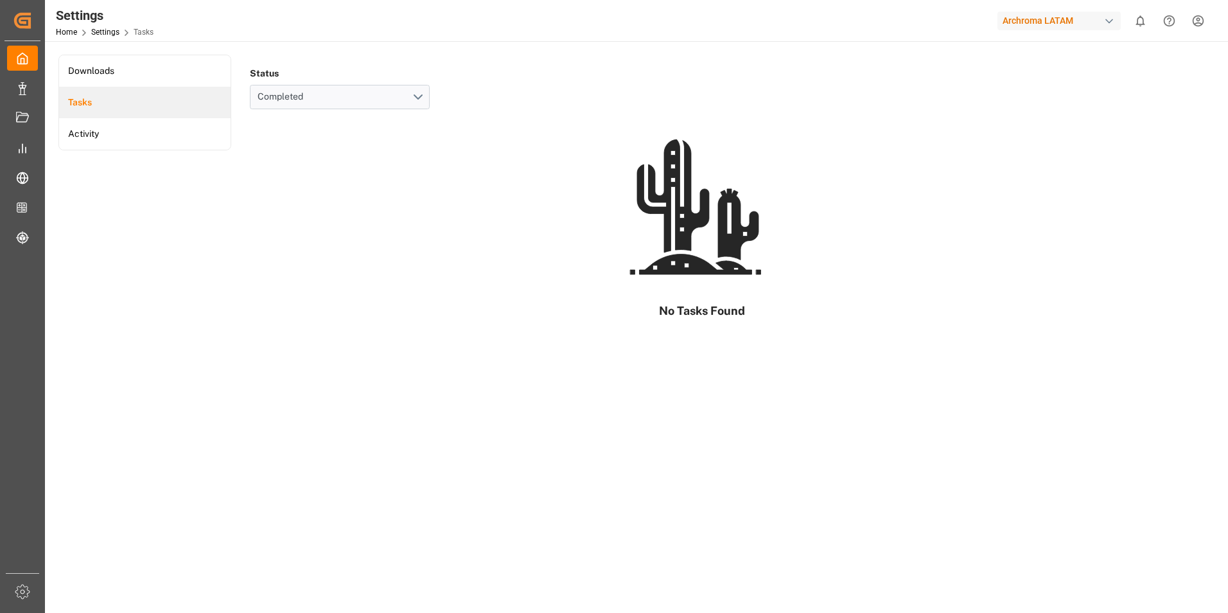
click at [1204, 17] on html "Created by potrace 1.15, written by Peter Selinger 2001-2017 Created by potrace…" at bounding box center [614, 306] width 1228 height 613
click at [1162, 123] on div "Activity" at bounding box center [1158, 123] width 35 height 19
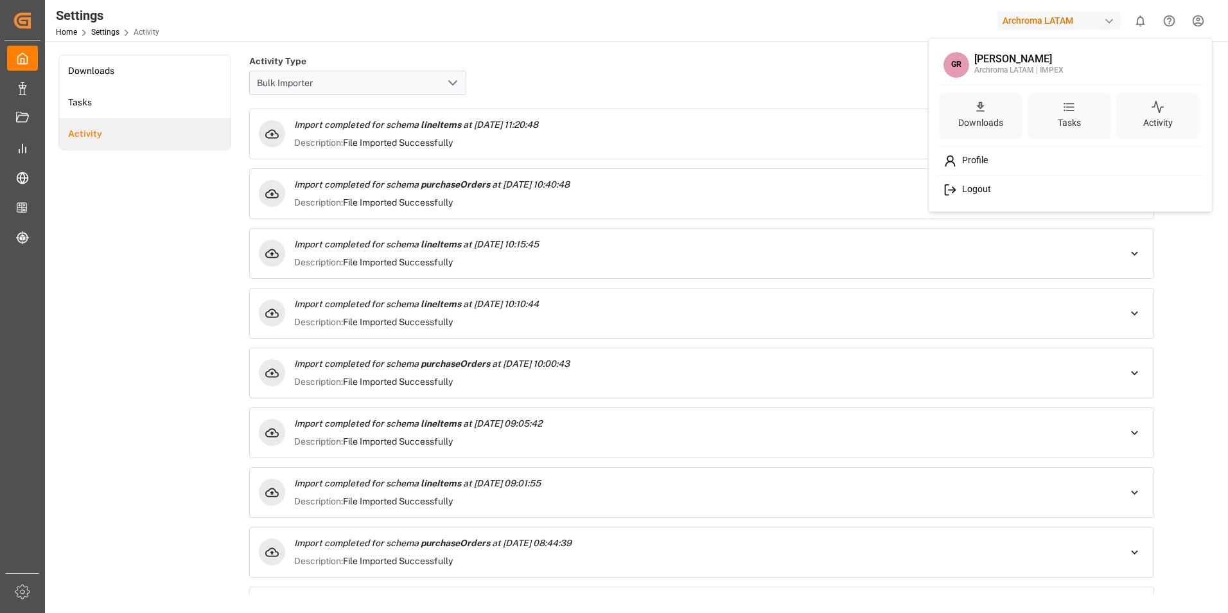
click at [128, 342] on html "Created by potrace 1.15, written by Peter Selinger 2001-2017 Created by potrace…" at bounding box center [614, 306] width 1228 height 613
click at [1065, 17] on div "Archroma LATAM" at bounding box center [1058, 21] width 123 height 19
click at [1213, 44] on html "Created by potrace 1.15, written by Peter Selinger 2001-2017 Created by potrace…" at bounding box center [614, 306] width 1228 height 613
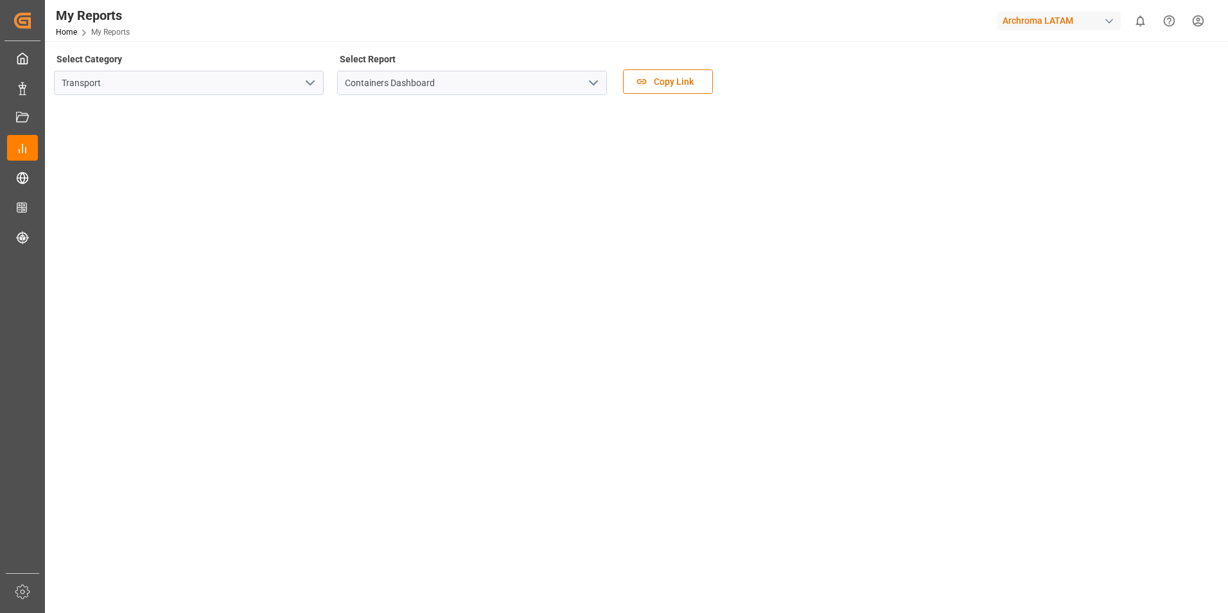
click at [1139, 143] on tableau-viz at bounding box center [635, 603] width 1160 height 997
click at [1060, 220] on tableau-viz at bounding box center [635, 154] width 1160 height 997
click at [1082, 229] on tableau-viz at bounding box center [635, 218] width 1160 height 997
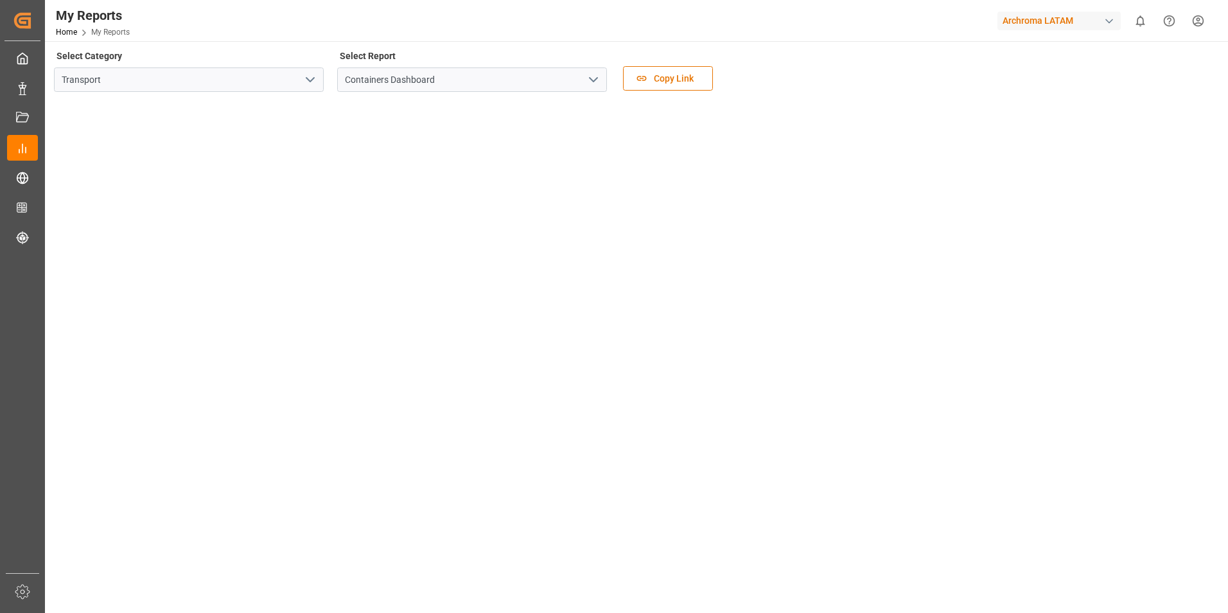
scroll to position [0, 0]
click at [1127, 351] on tableau-viz at bounding box center [635, 603] width 1160 height 997
click at [1173, 137] on tableau-viz at bounding box center [635, 411] width 1160 height 997
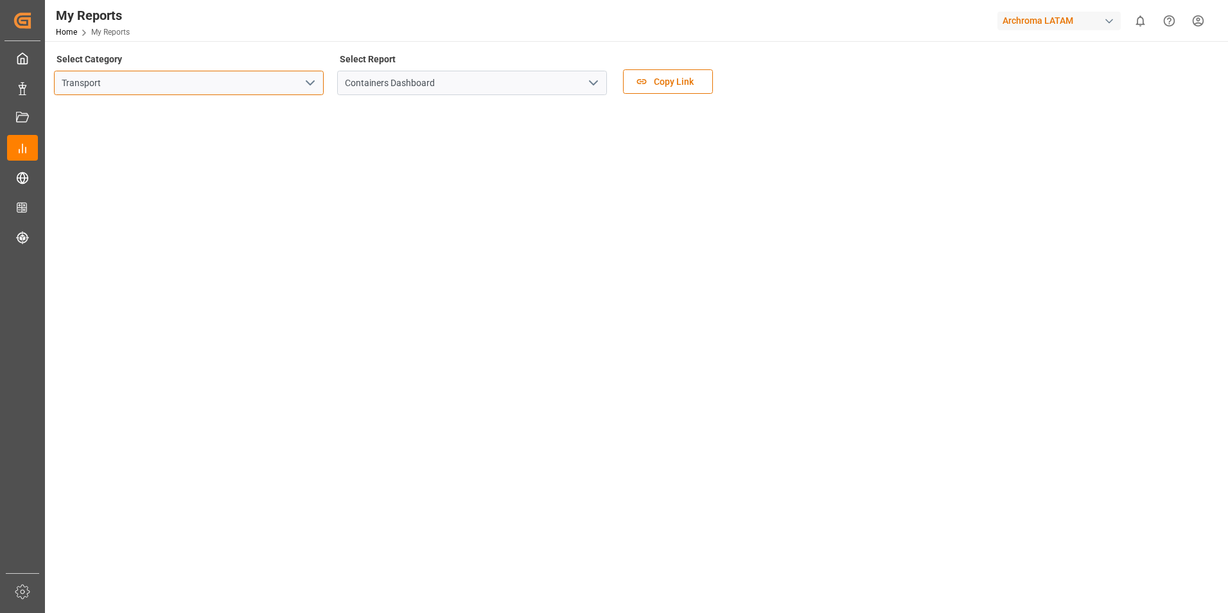
click at [294, 83] on input "Transport" at bounding box center [189, 83] width 270 height 24
click at [305, 83] on icon "open menu" at bounding box center [310, 82] width 15 height 15
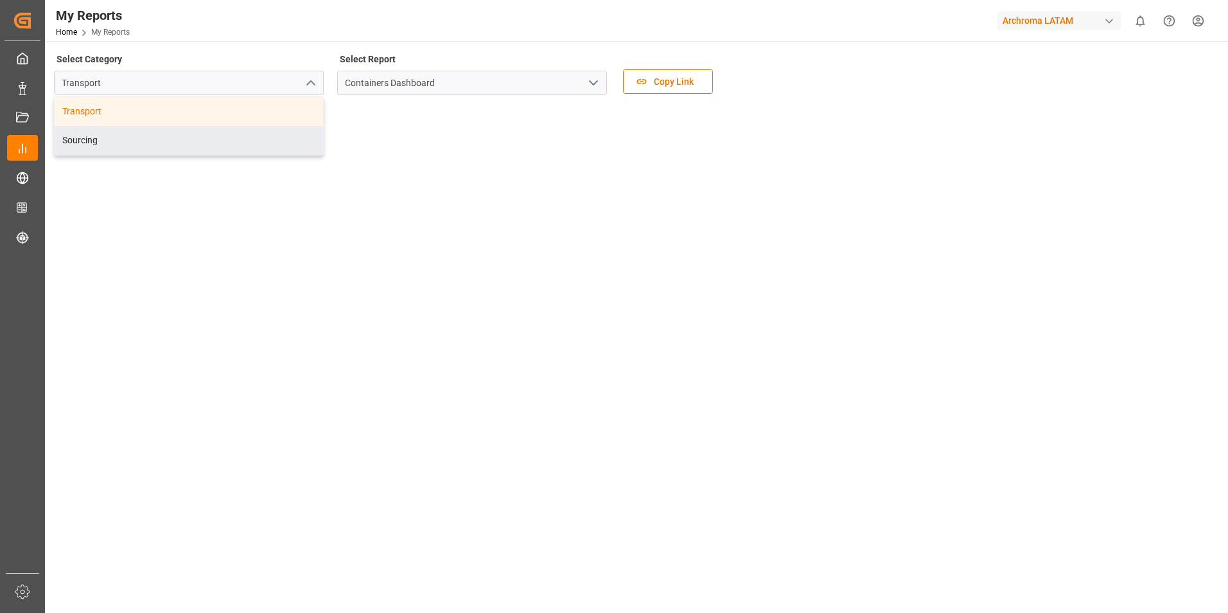
click at [148, 140] on div "Sourcing" at bounding box center [189, 140] width 268 height 29
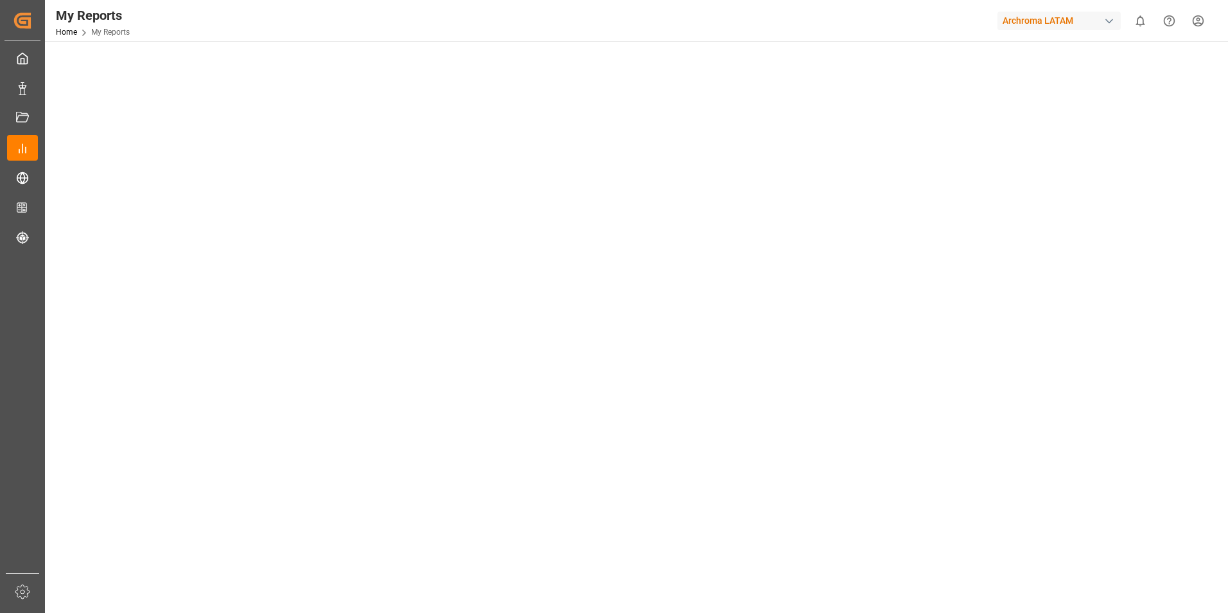
scroll to position [502, 0]
click at [975, 308] on tableau-viz at bounding box center [635, 94] width 1160 height 982
click at [1066, 262] on tableau-viz at bounding box center [635, 596] width 1160 height 982
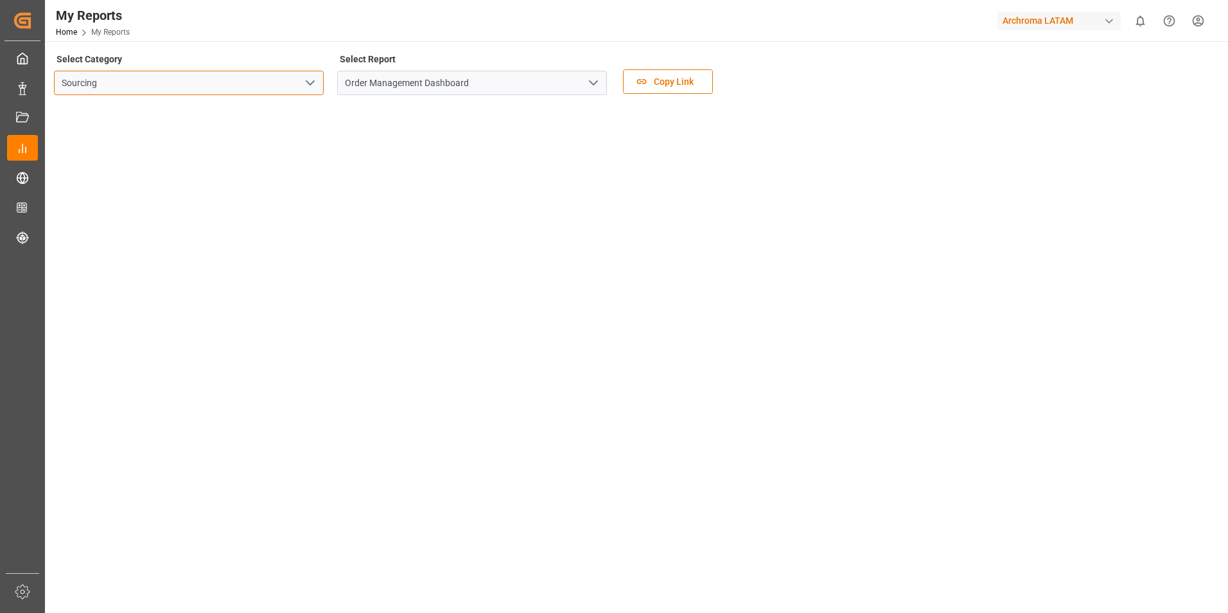
click at [257, 92] on input "Sourcing" at bounding box center [189, 83] width 270 height 24
click at [310, 81] on icon "open menu" at bounding box center [310, 82] width 15 height 15
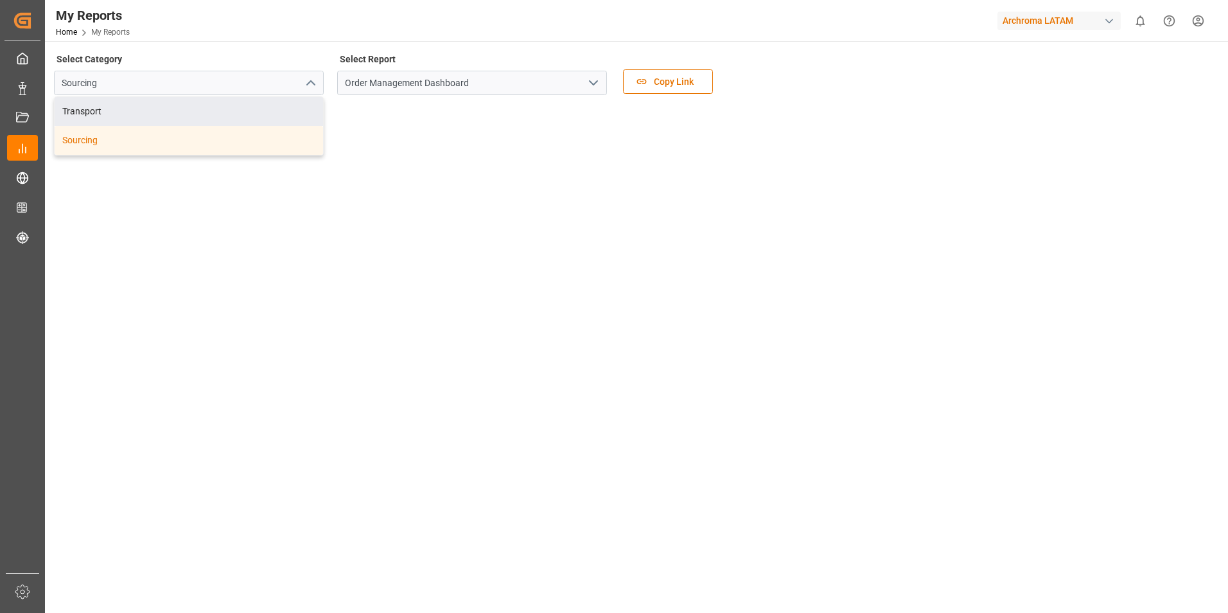
click at [179, 113] on div "Transport" at bounding box center [189, 111] width 268 height 29
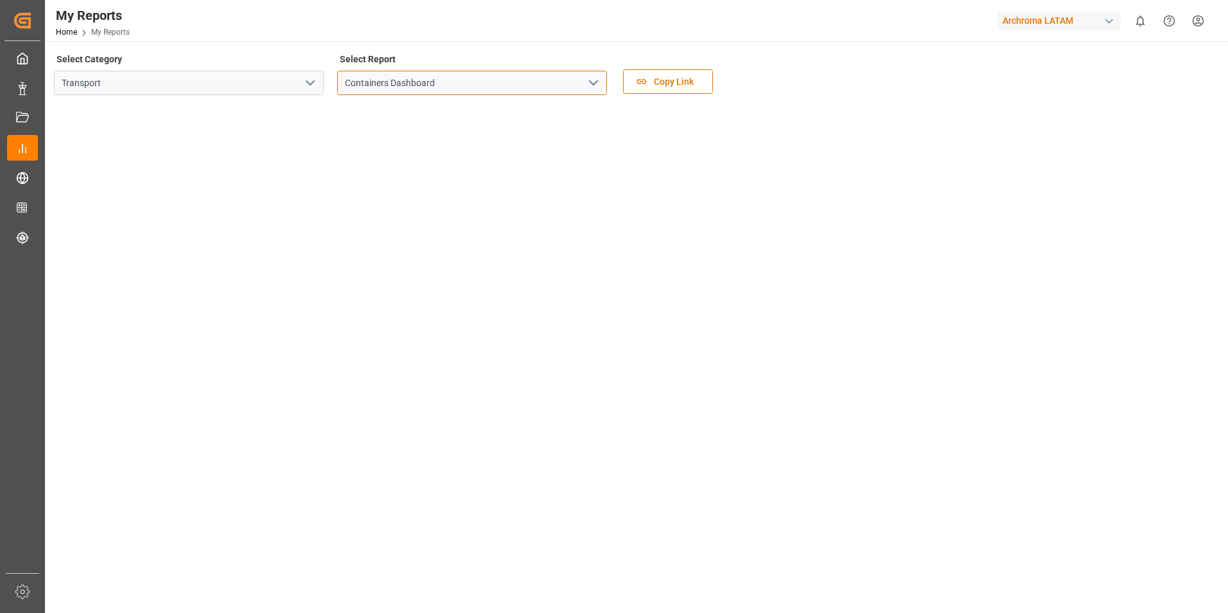
click at [490, 83] on input "Containers Dashboard" at bounding box center [472, 83] width 270 height 24
click at [597, 80] on icon "open menu" at bounding box center [593, 82] width 15 height 15
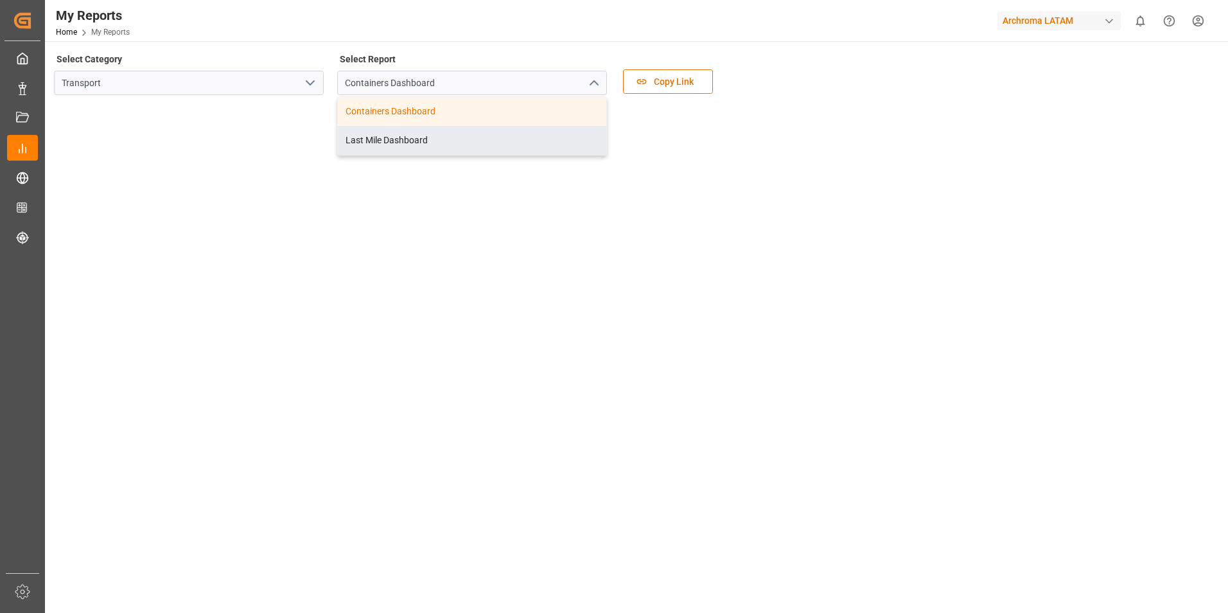
click at [468, 134] on div "Last Mile Dashboard" at bounding box center [472, 140] width 268 height 29
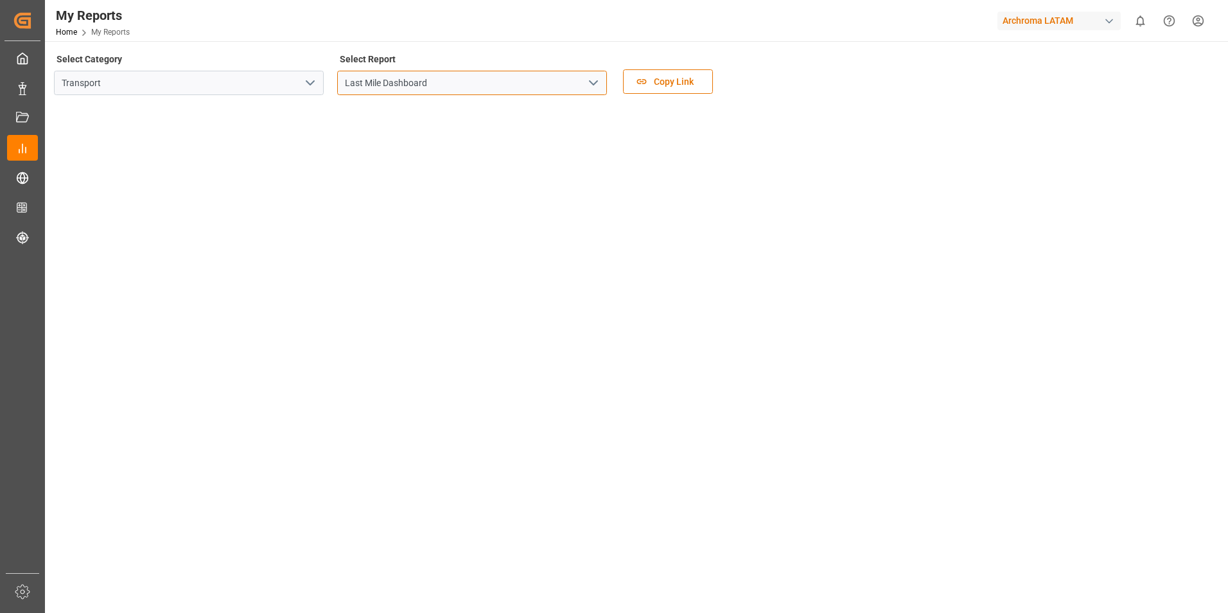
click at [478, 82] on input "Last Mile Dashboard" at bounding box center [472, 83] width 270 height 24
click at [598, 83] on icon "open menu" at bounding box center [593, 82] width 15 height 15
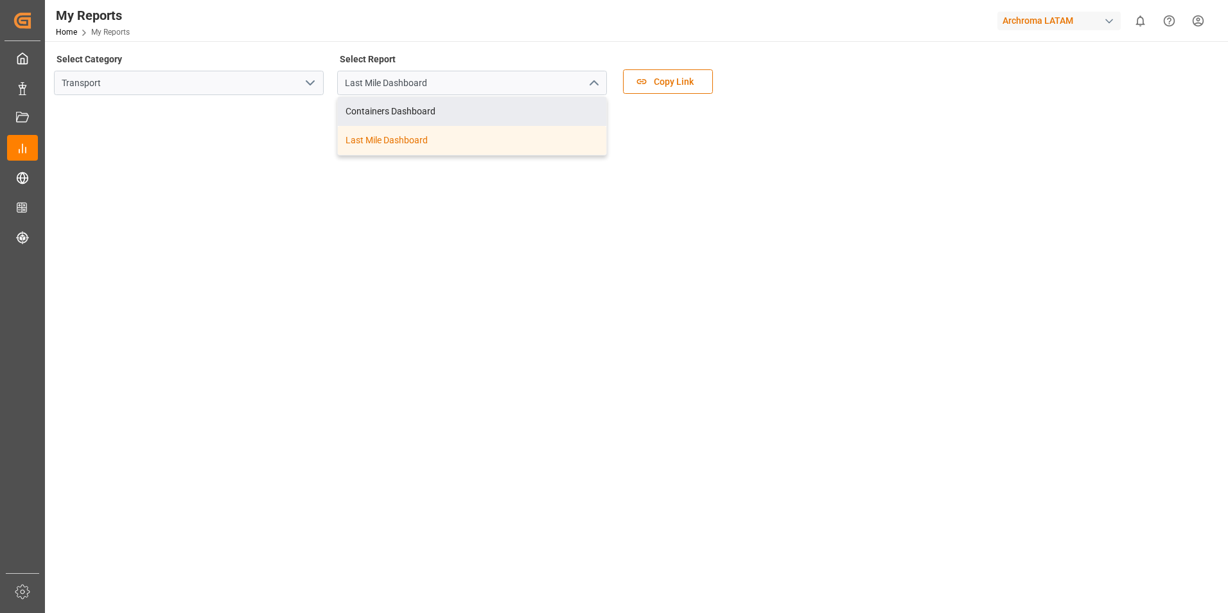
click at [437, 110] on div "Containers Dashboard" at bounding box center [472, 111] width 268 height 29
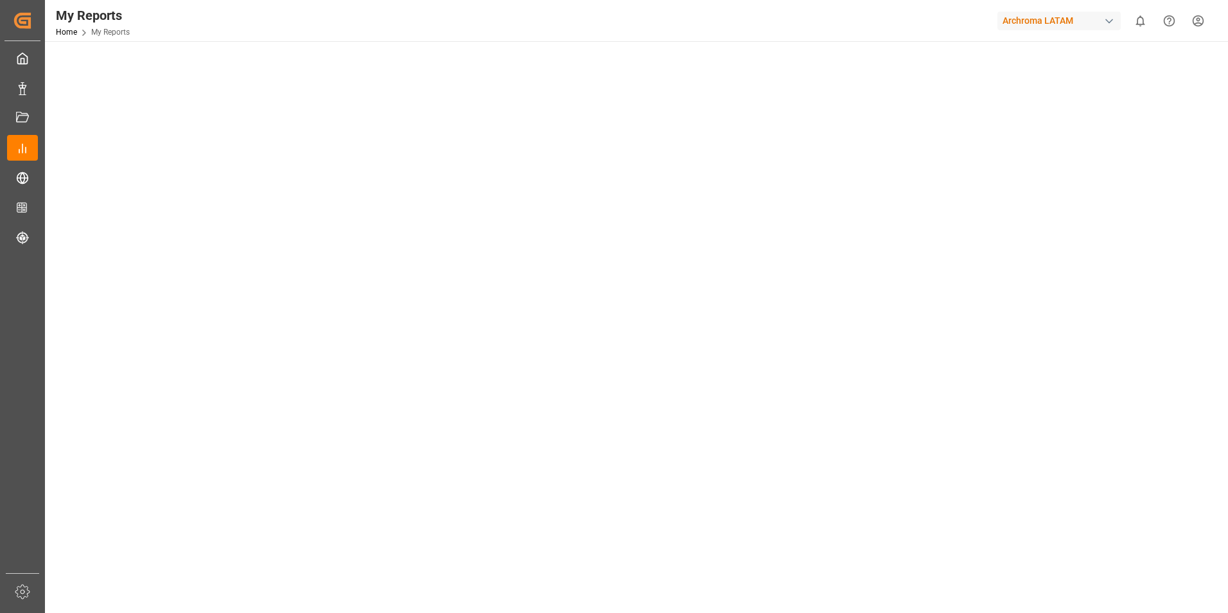
scroll to position [450, 0]
click at [990, 393] on tableau-viz at bounding box center [635, 154] width 1160 height 997
click at [995, 382] on tableau-viz at bounding box center [635, 603] width 1160 height 997
click at [1082, 329] on tableau-viz at bounding box center [635, 603] width 1160 height 997
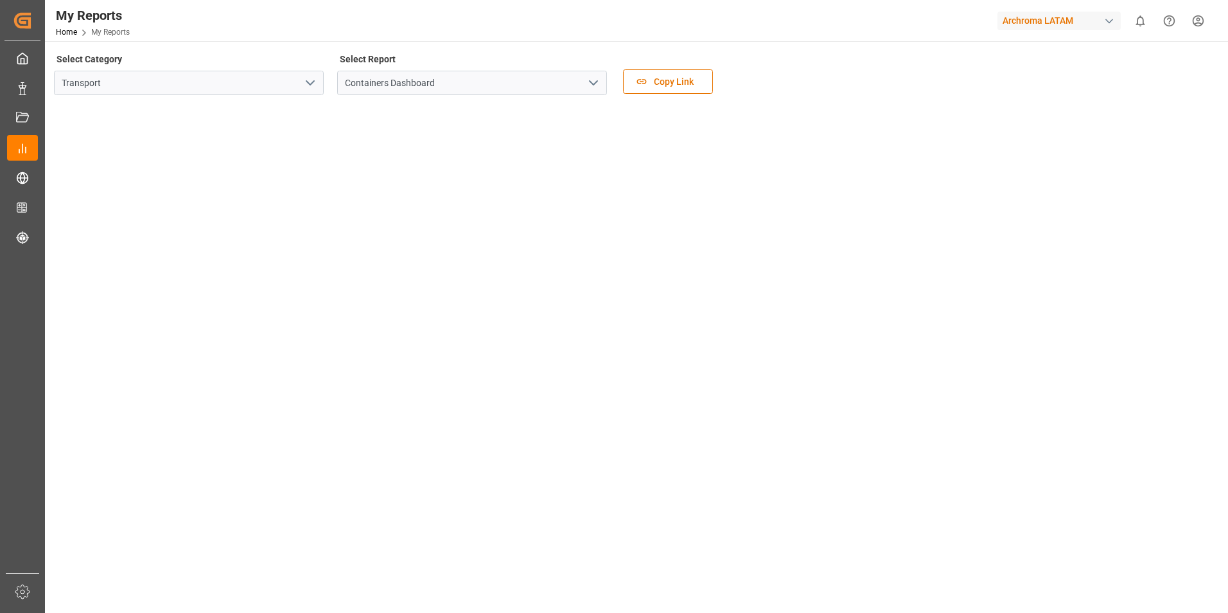
click at [1048, 206] on tableau-viz at bounding box center [635, 603] width 1160 height 997
click at [1039, 203] on tableau-viz at bounding box center [635, 603] width 1160 height 997
click at [1008, 251] on tableau-viz at bounding box center [635, 603] width 1160 height 997
click at [1143, 265] on tableau-viz at bounding box center [635, 603] width 1160 height 997
click at [1024, 238] on tableau-viz at bounding box center [635, 603] width 1160 height 997
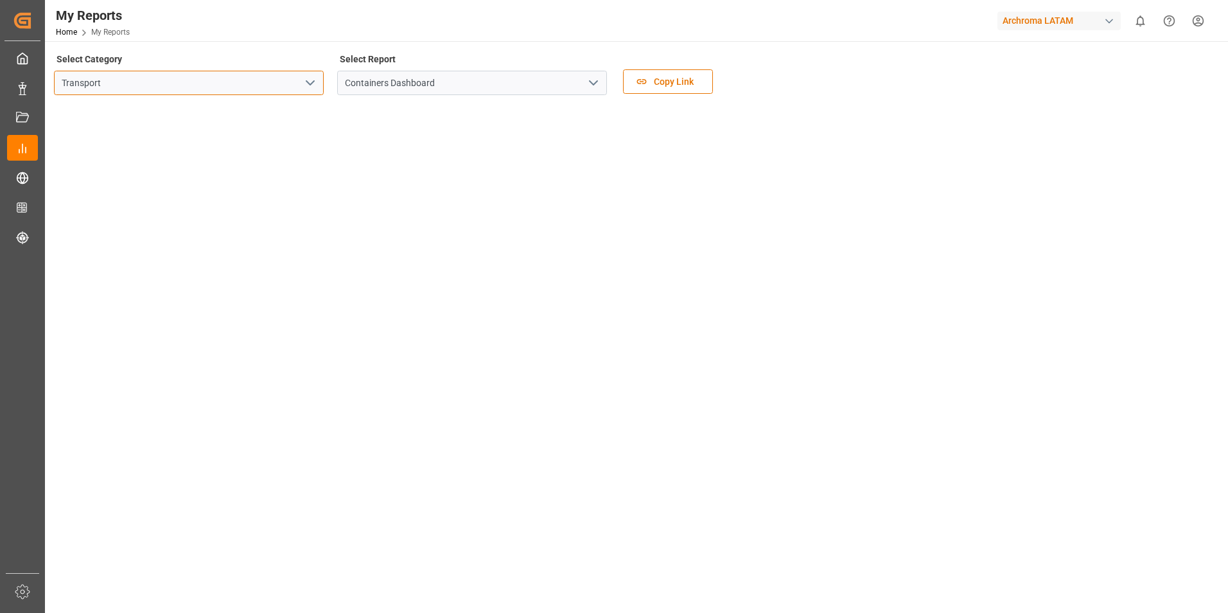
click at [213, 93] on input "Transport" at bounding box center [189, 83] width 270 height 24
click at [307, 87] on icon "open menu" at bounding box center [310, 82] width 15 height 15
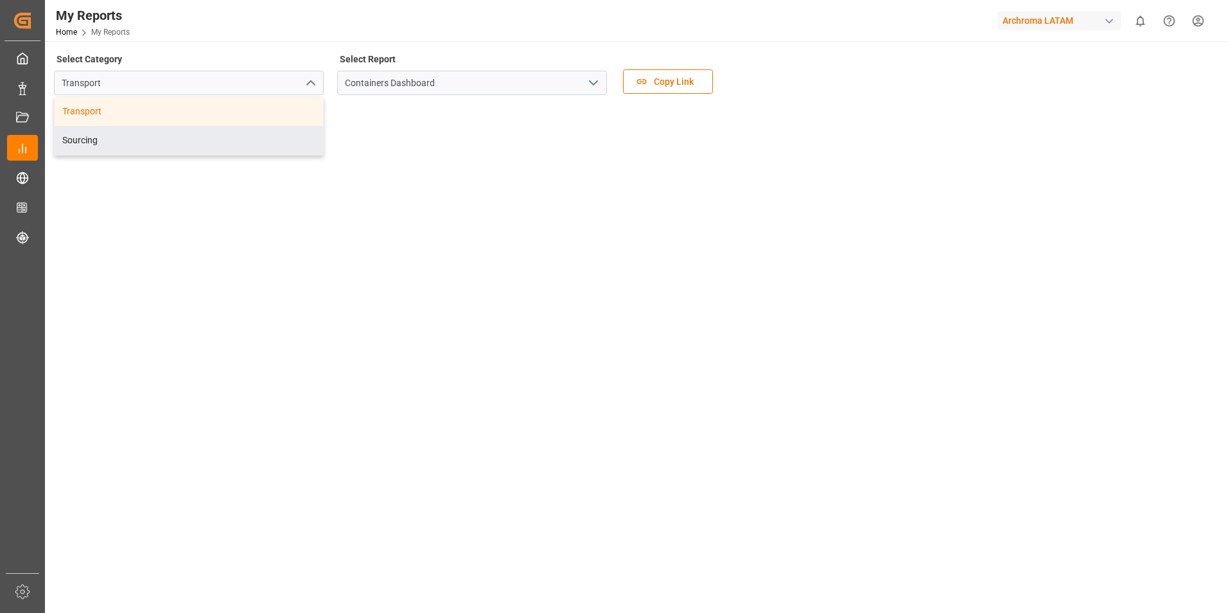
click at [101, 141] on div "Sourcing" at bounding box center [189, 140] width 268 height 29
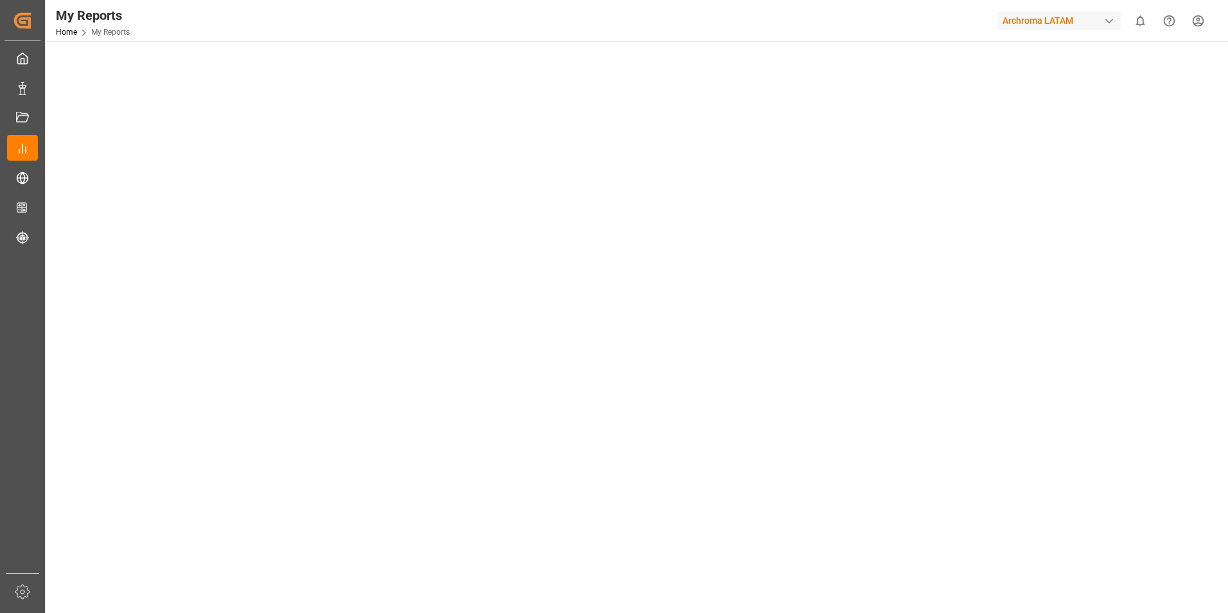
scroll to position [128, 0]
click at [1061, 379] on tableau-viz at bounding box center [635, 468] width 1160 height 982
click at [1023, 356] on tableau-viz at bounding box center [635, 468] width 1160 height 982
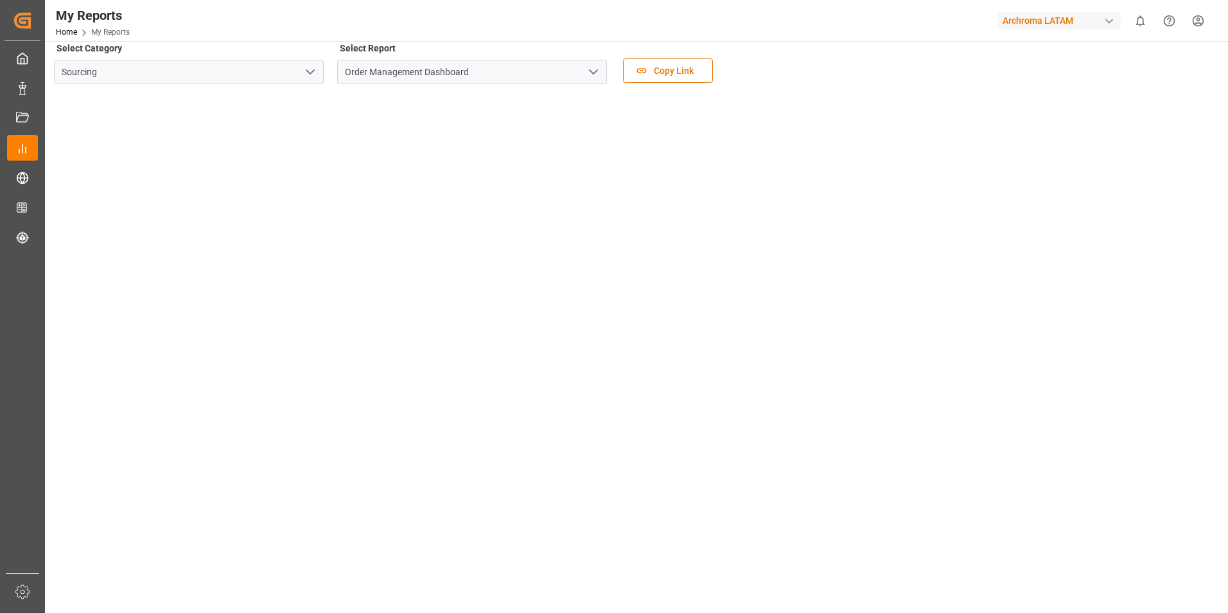
scroll to position [0, 0]
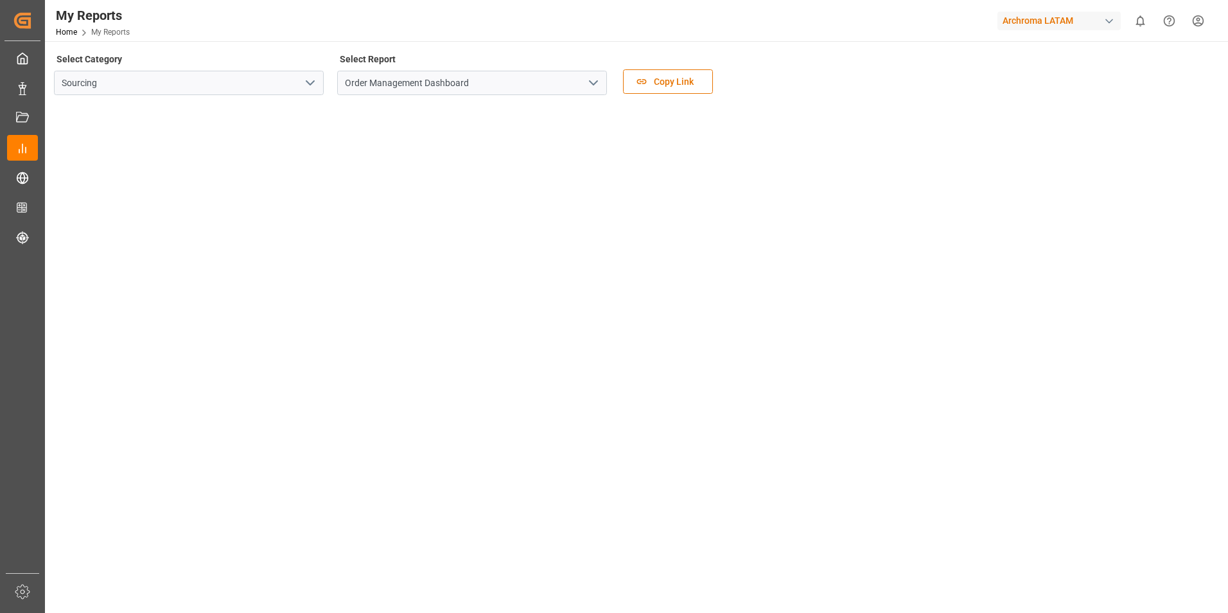
click at [1166, 262] on tableau-viz at bounding box center [635, 596] width 1160 height 982
click at [208, 85] on input "Sourcing" at bounding box center [189, 83] width 270 height 24
click at [308, 87] on icon "open menu" at bounding box center [310, 82] width 15 height 15
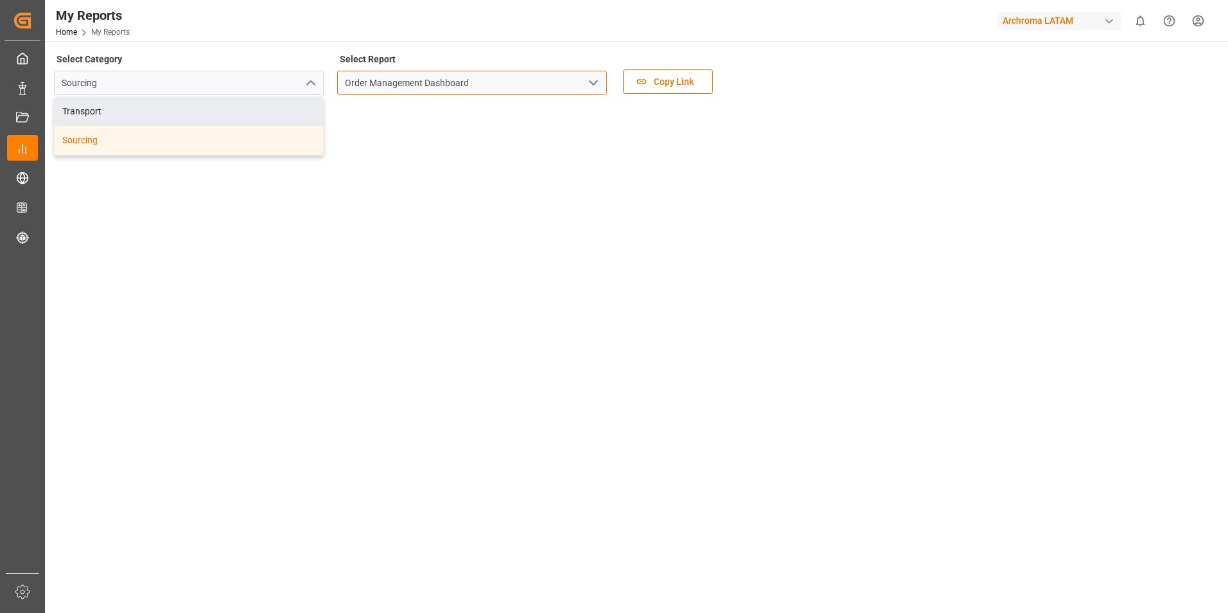
click at [459, 86] on input "Order Management Dashboard" at bounding box center [472, 83] width 270 height 24
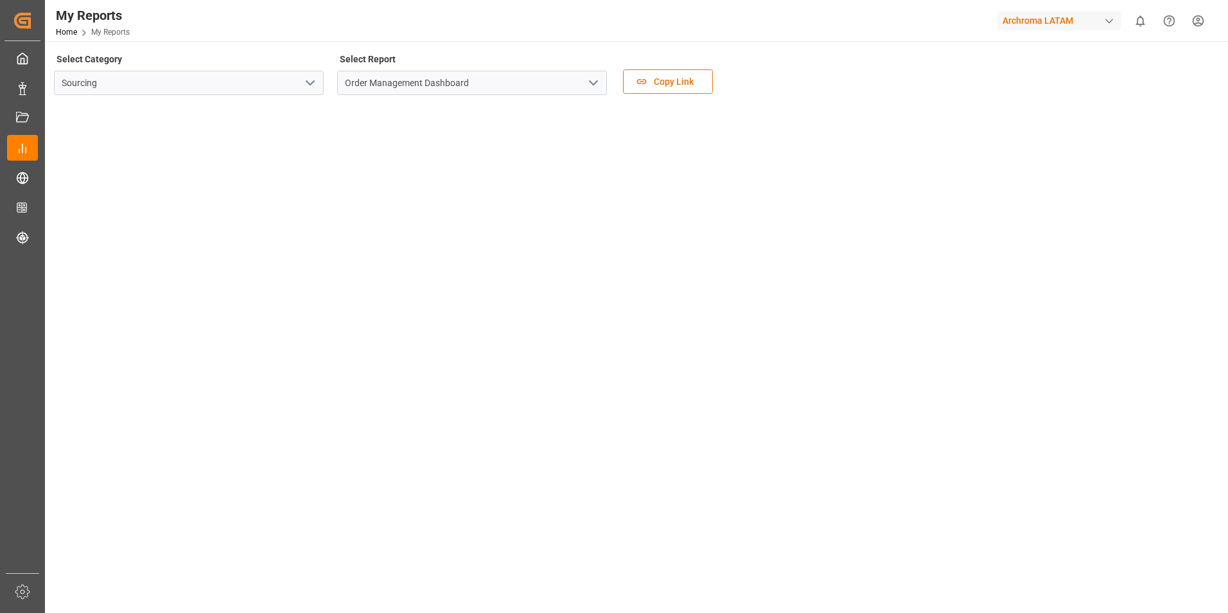
click at [593, 84] on polyline "open menu" at bounding box center [594, 83] width 8 height 4
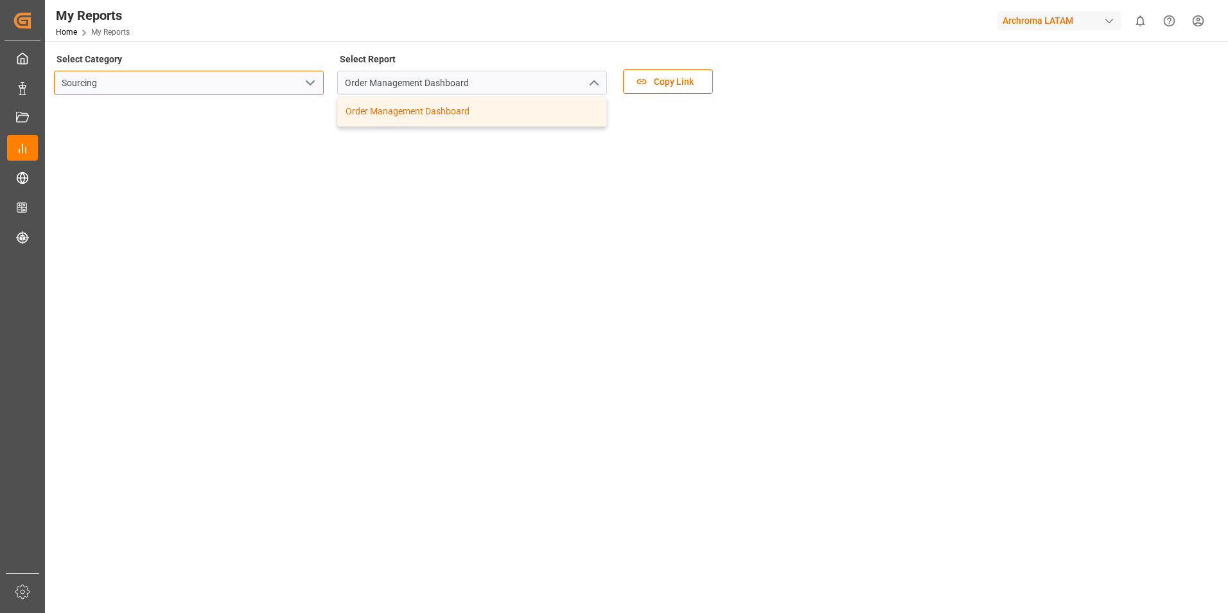
click at [298, 80] on input "Sourcing" at bounding box center [189, 83] width 270 height 24
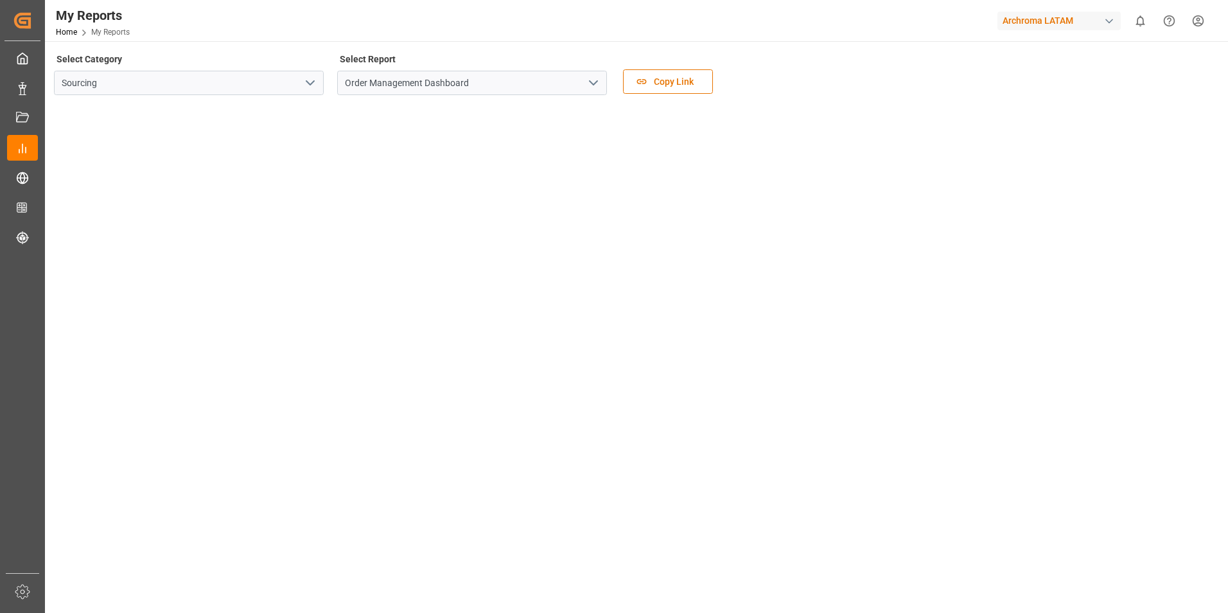
click at [303, 81] on icon "open menu" at bounding box center [310, 82] width 15 height 15
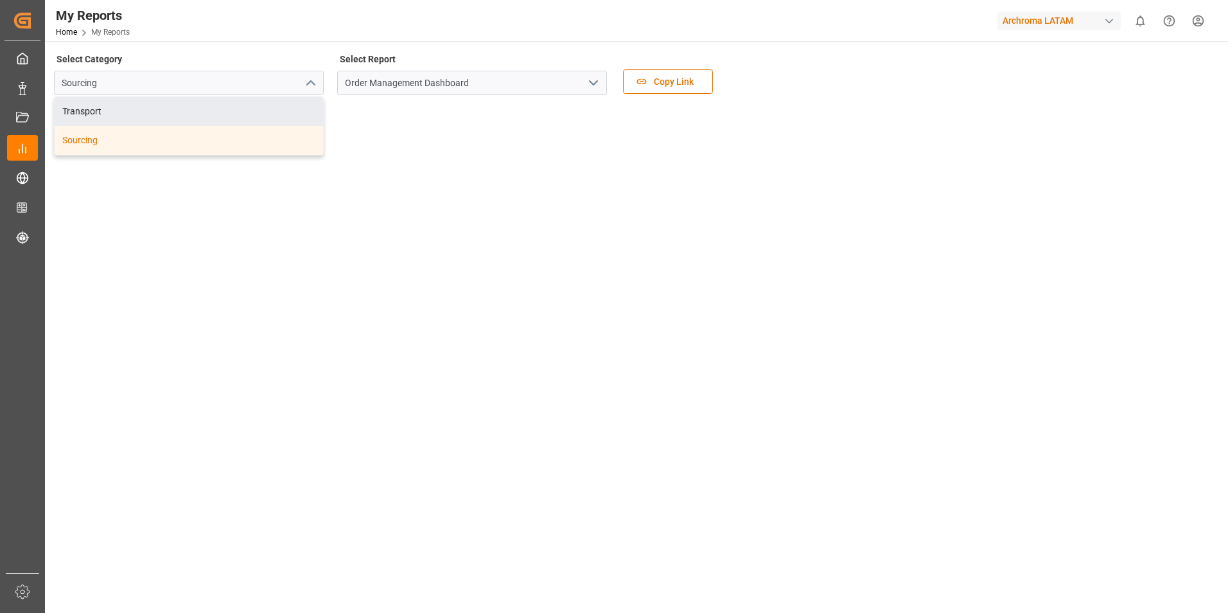
click at [134, 104] on div "Transport" at bounding box center [189, 111] width 268 height 29
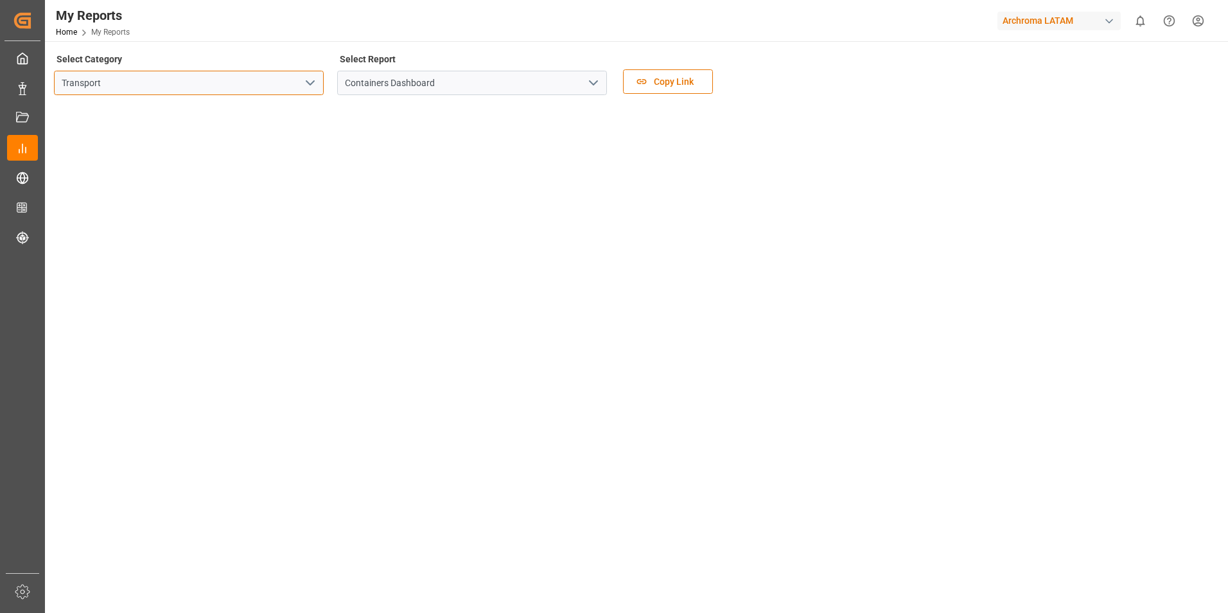
click at [273, 88] on input "Transport" at bounding box center [189, 83] width 270 height 24
click at [306, 81] on icon "open menu" at bounding box center [310, 82] width 15 height 15
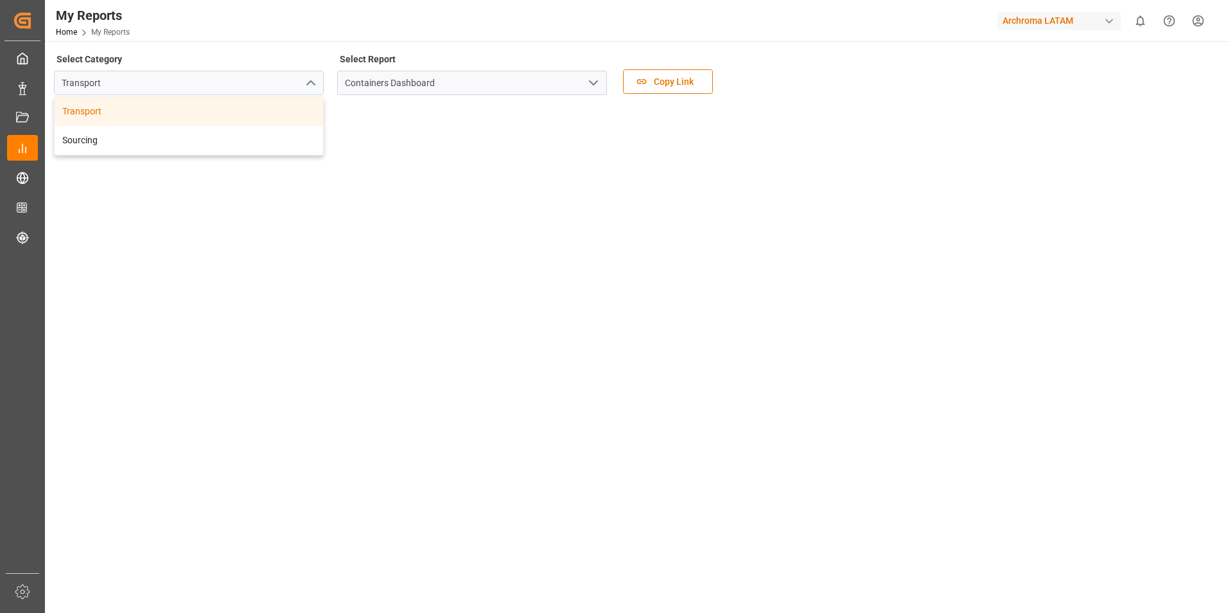
click at [306, 81] on icon "close menu" at bounding box center [310, 82] width 15 height 15
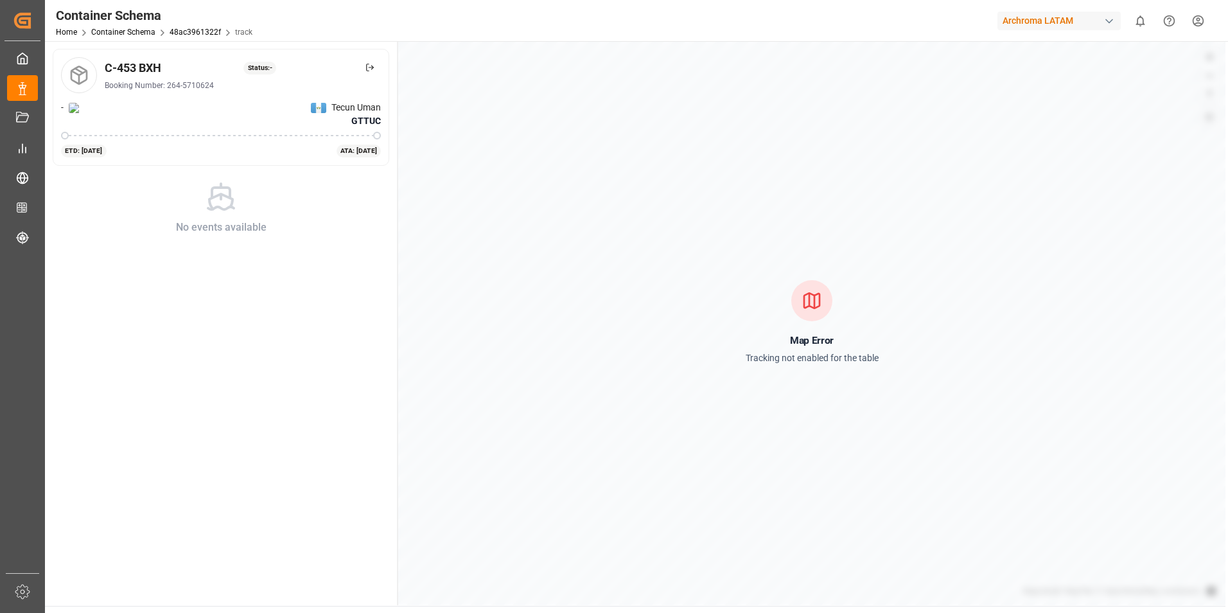
click at [191, 80] on div "Booking Number: 264-5710624" at bounding box center [243, 86] width 276 height 12
copy div "5710624"
